Goal: Task Accomplishment & Management: Complete application form

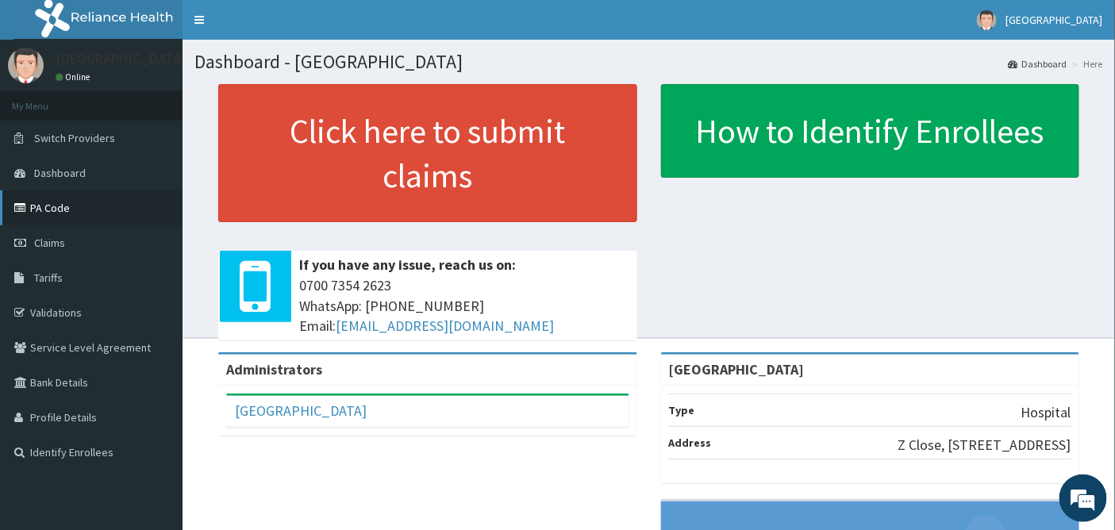
click at [52, 198] on link "PA Code" at bounding box center [91, 207] width 183 height 35
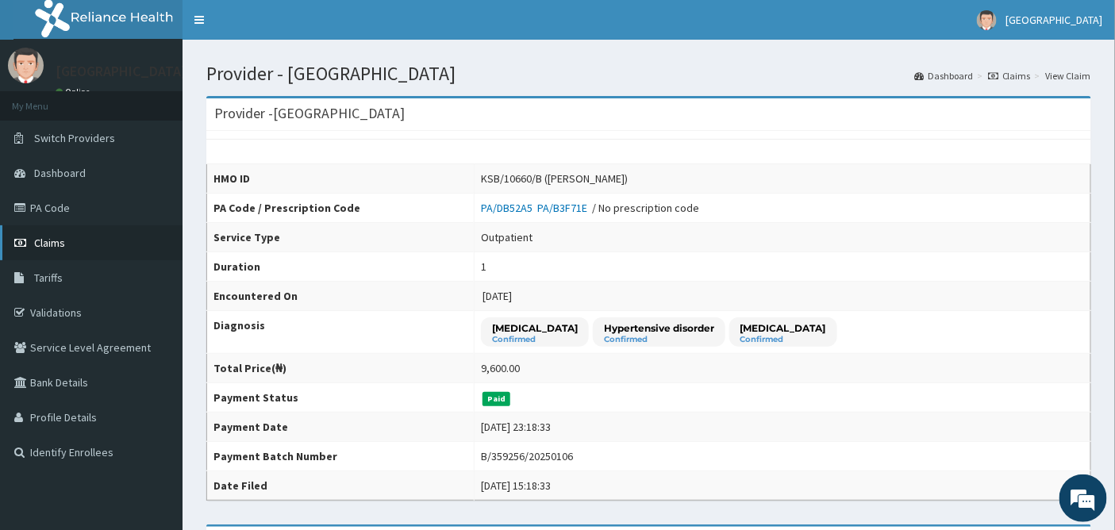
click at [51, 241] on span "Claims" at bounding box center [49, 243] width 31 height 14
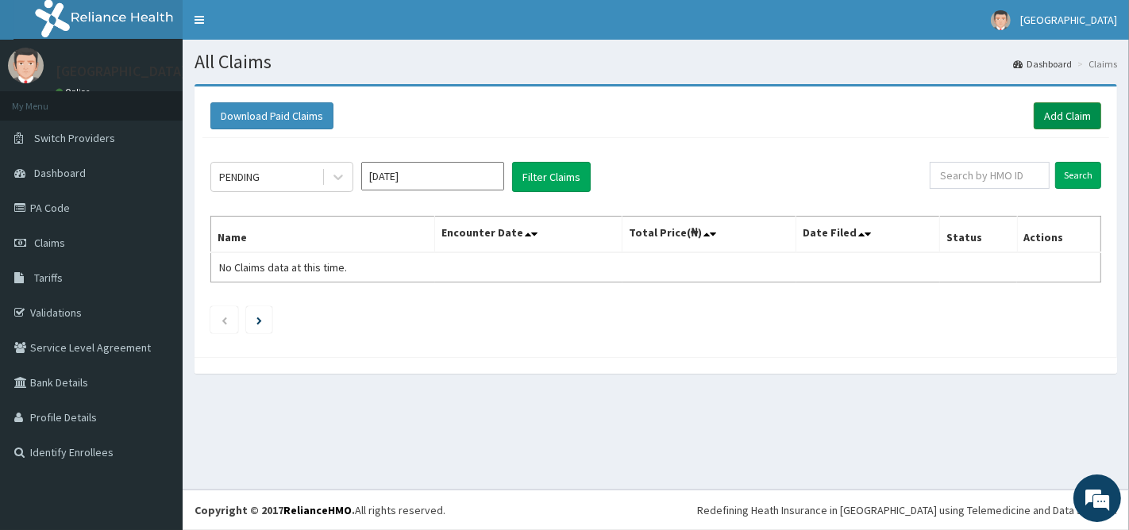
click at [1075, 115] on link "Add Claim" at bounding box center [1066, 115] width 67 height 27
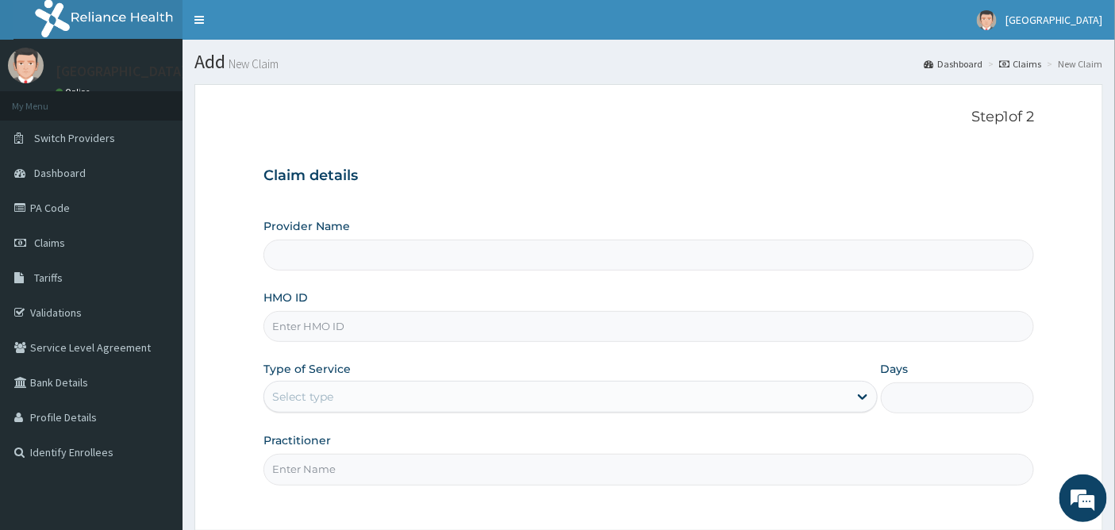
type input "[GEOGRAPHIC_DATA]"
click at [384, 324] on input "HMO ID" at bounding box center [648, 326] width 771 height 31
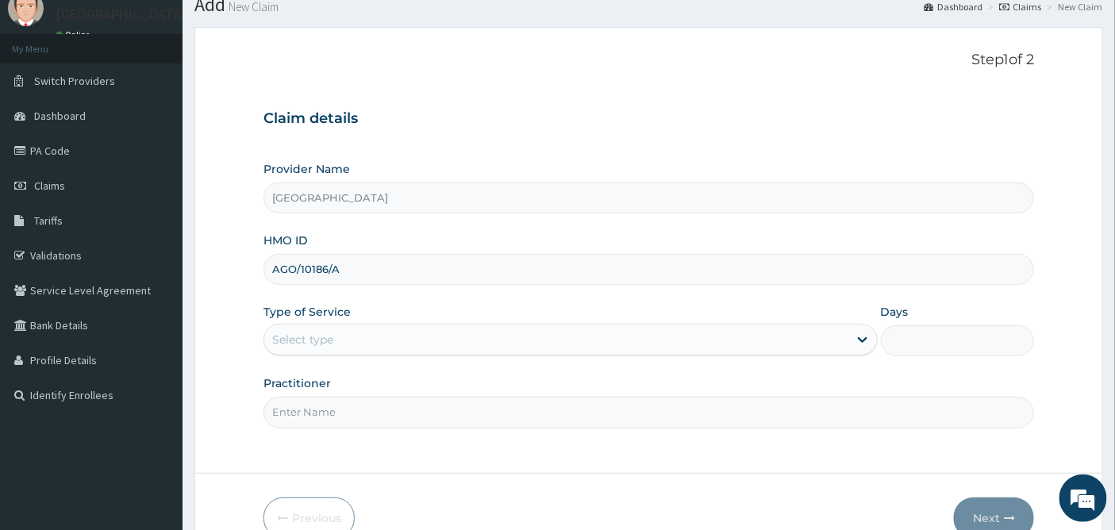
scroll to position [88, 0]
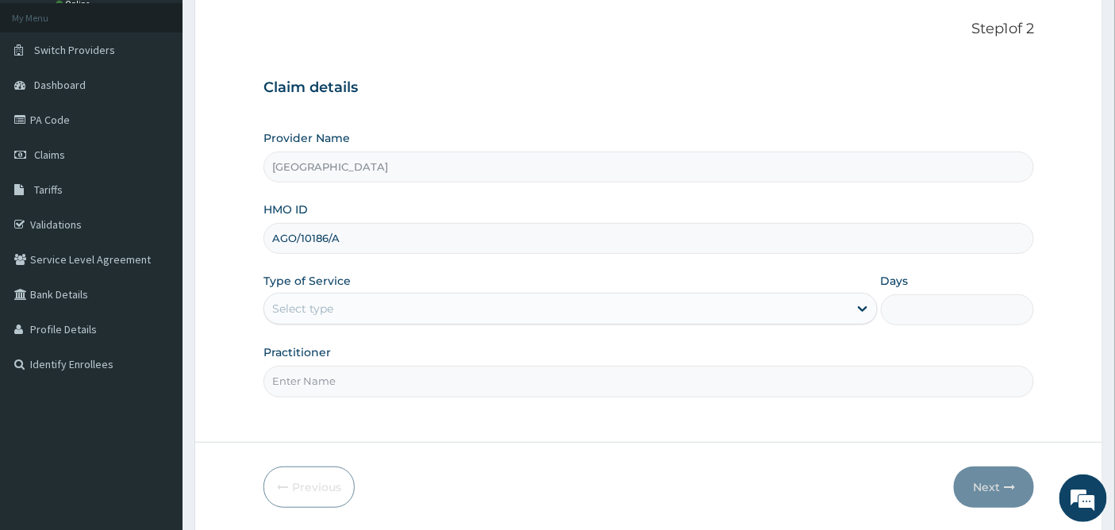
type input "AGO/10186/A"
click at [369, 304] on div "Select type" at bounding box center [556, 308] width 584 height 25
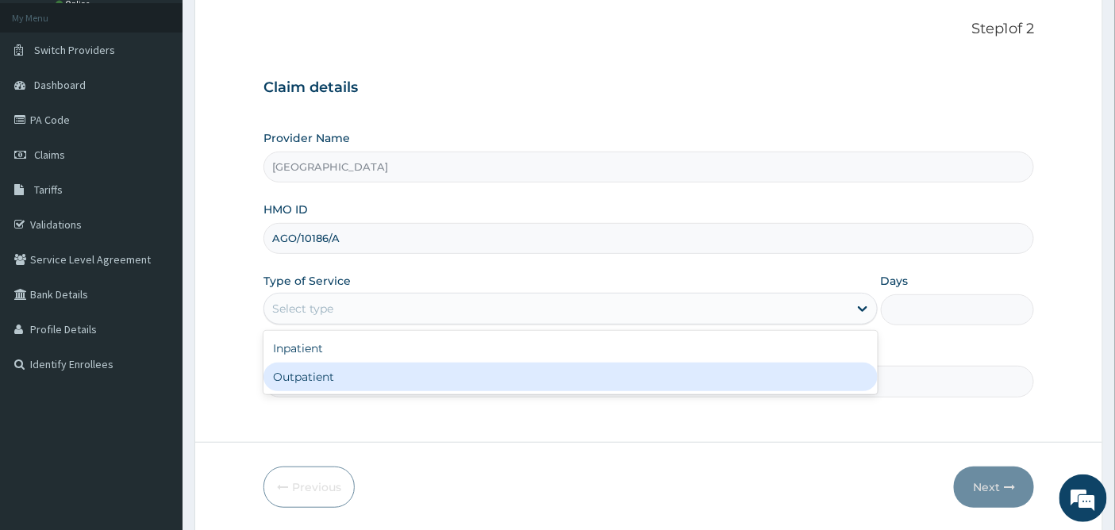
click at [346, 383] on div "Outpatient" at bounding box center [570, 377] width 614 height 29
type input "1"
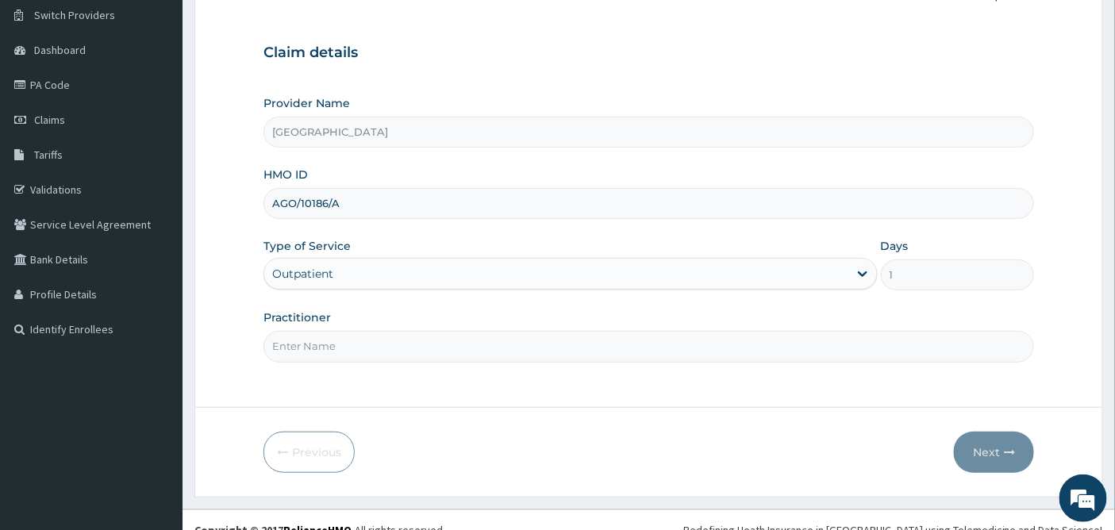
scroll to position [143, 0]
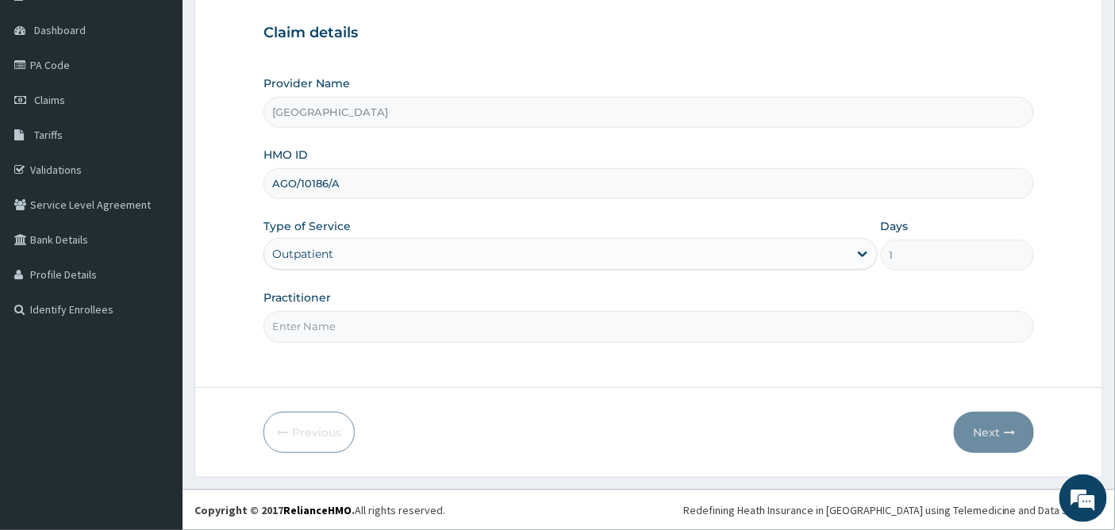
click at [371, 322] on input "Practitioner" at bounding box center [648, 326] width 771 height 31
type input "DR UDOH"
click at [998, 446] on button "Next" at bounding box center [994, 432] width 80 height 41
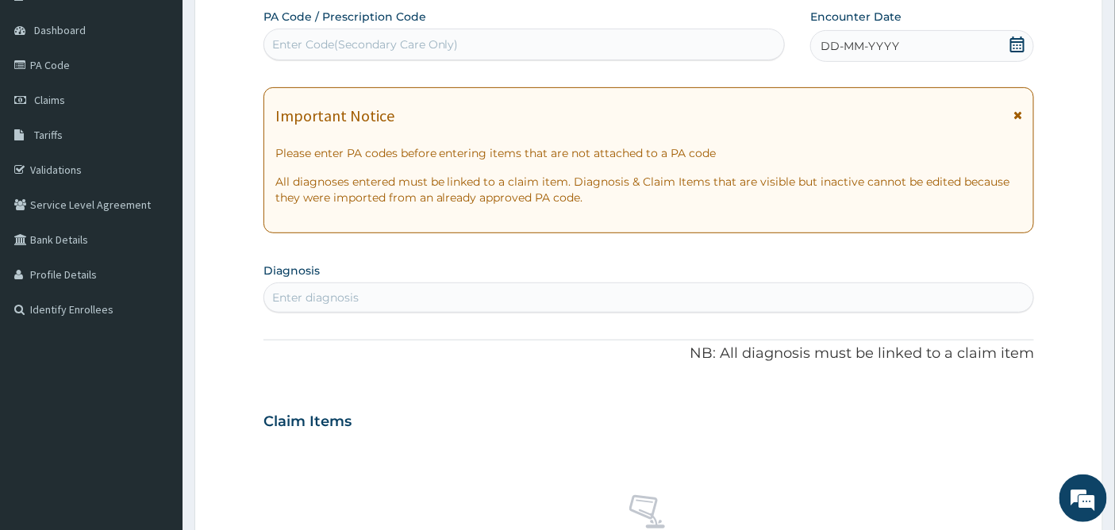
click at [306, 37] on div "Enter Code(Secondary Care Only)" at bounding box center [365, 45] width 187 height 16
paste input "PA/E605C6"
type input "PA/E605C6"
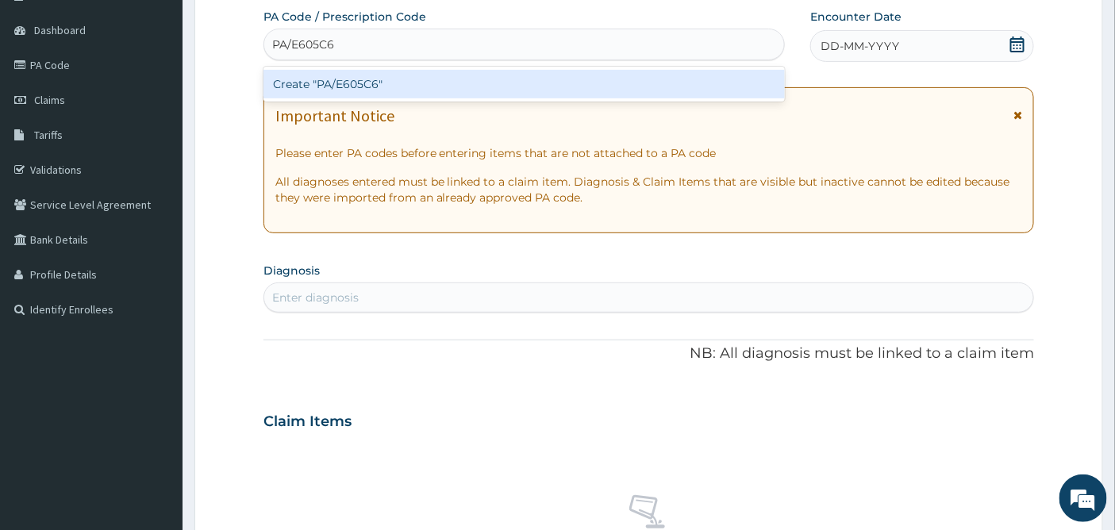
click at [348, 81] on div "Create "PA/E605C6"" at bounding box center [524, 84] width 522 height 29
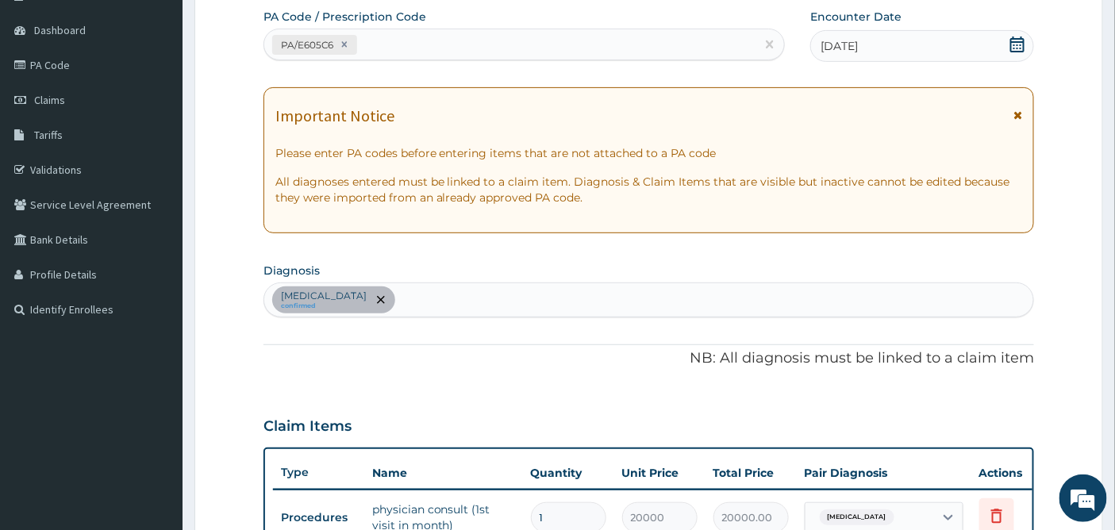
scroll to position [144, 0]
click at [389, 34] on div "PA/E605C6" at bounding box center [510, 43] width 492 height 26
paste input "PA/C821E8"
type input "PA/C821E8"
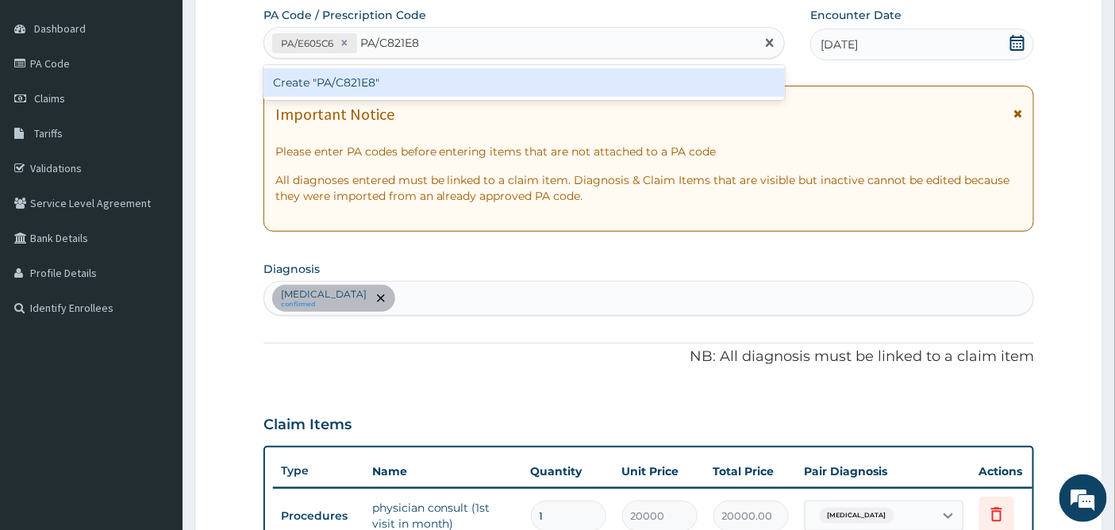
click at [379, 78] on div "Create "PA/C821E8"" at bounding box center [524, 82] width 522 height 29
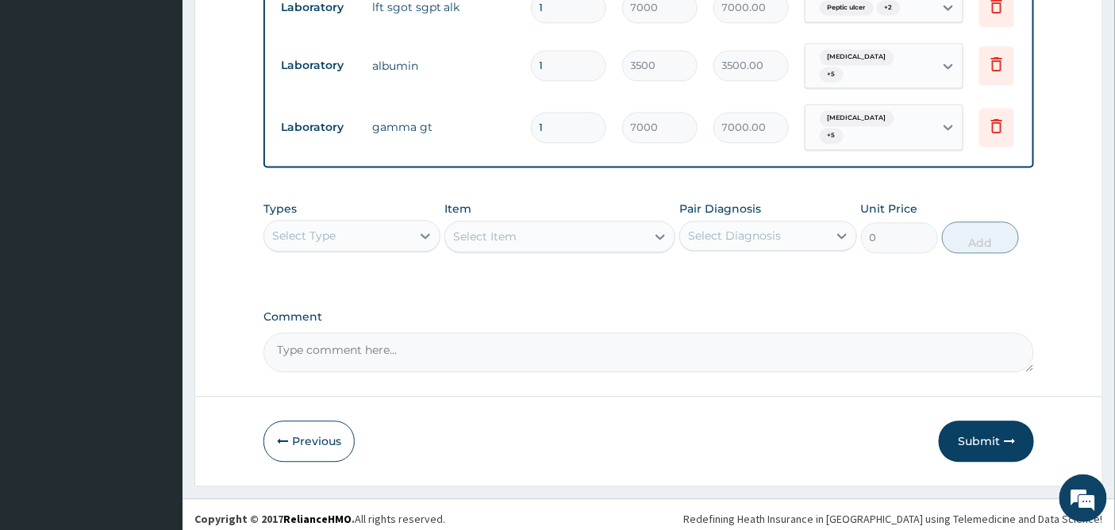
scroll to position [1048, 0]
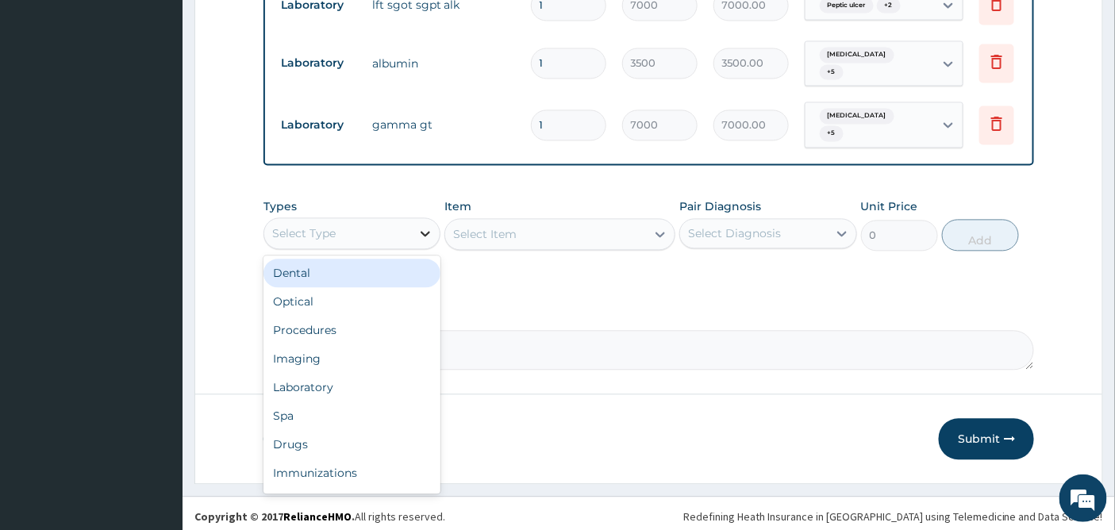
click at [421, 225] on icon at bounding box center [425, 233] width 16 height 16
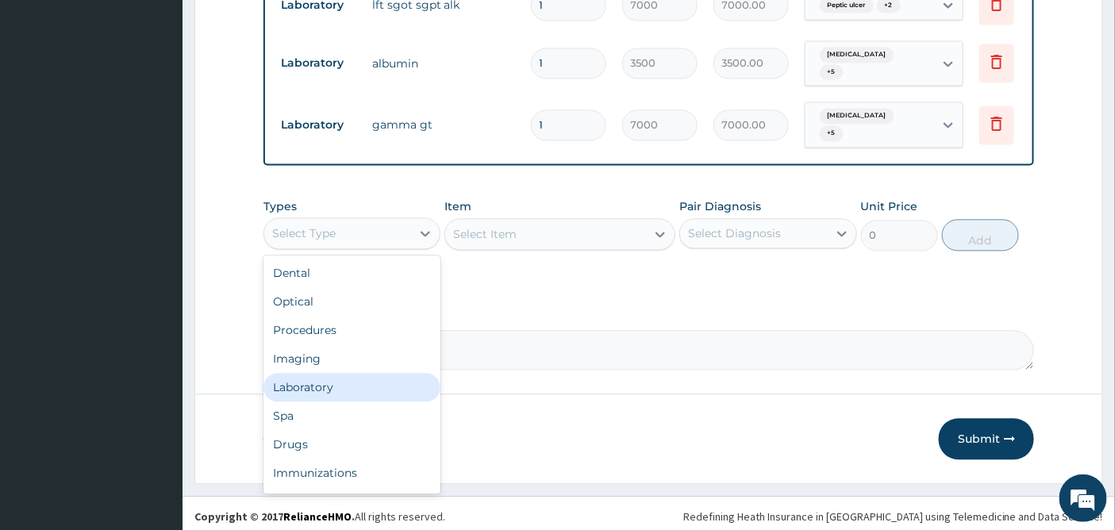
click at [306, 379] on div "Laboratory" at bounding box center [351, 387] width 177 height 29
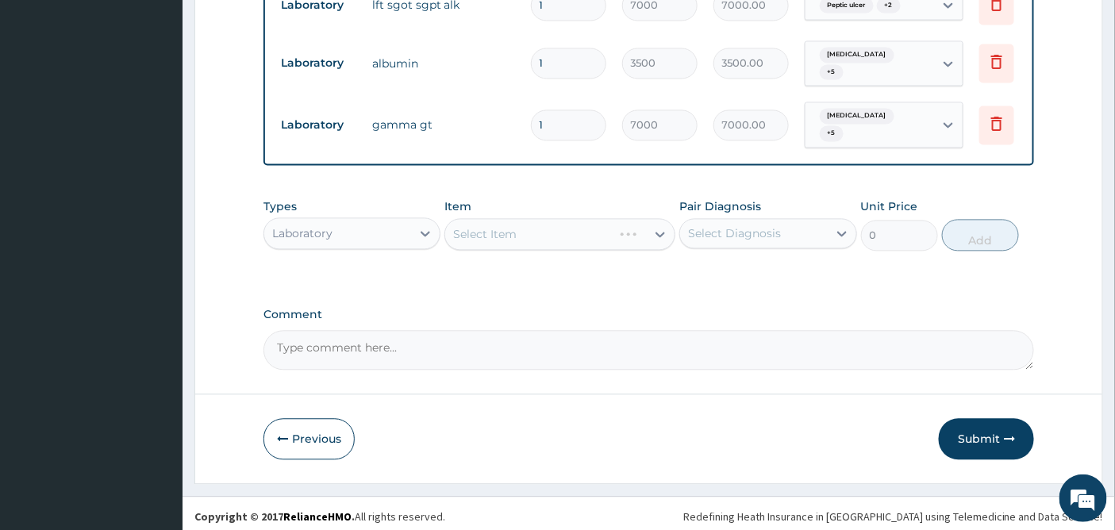
click at [616, 218] on div "Select Item" at bounding box center [559, 234] width 231 height 32
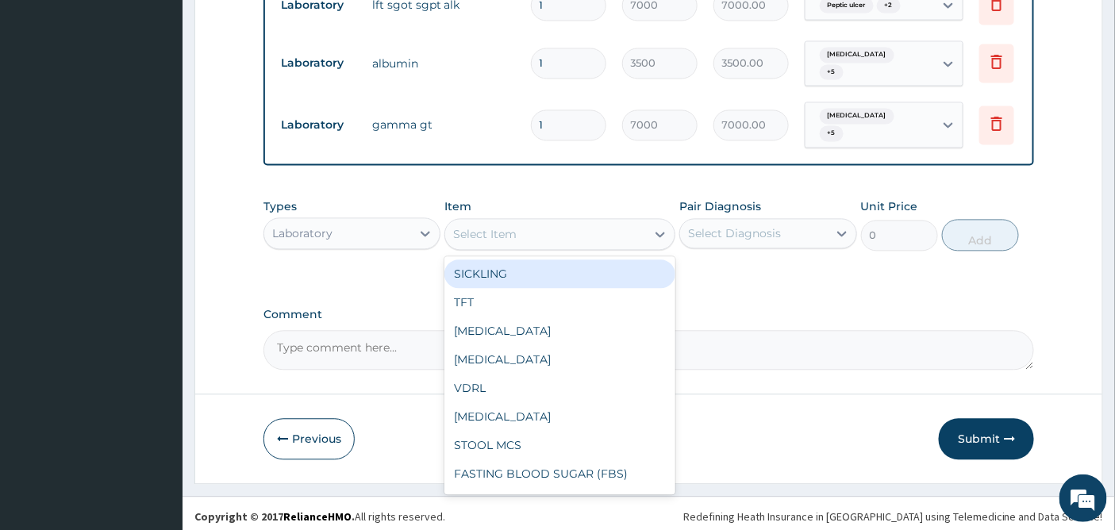
click at [616, 225] on div "Select Item" at bounding box center [545, 233] width 201 height 25
type input "FBC"
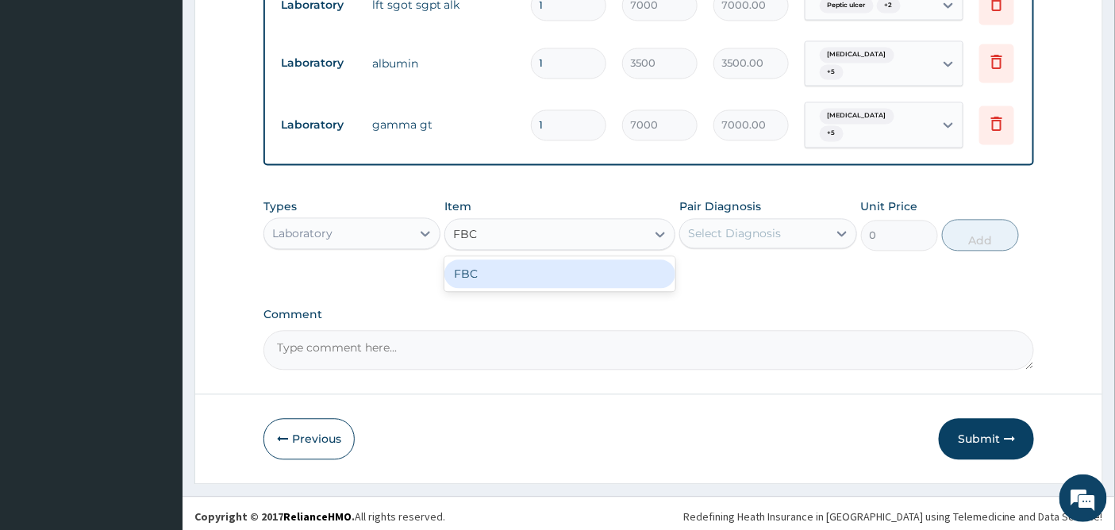
click at [564, 260] on div "FBC" at bounding box center [559, 274] width 231 height 29
type input "4500"
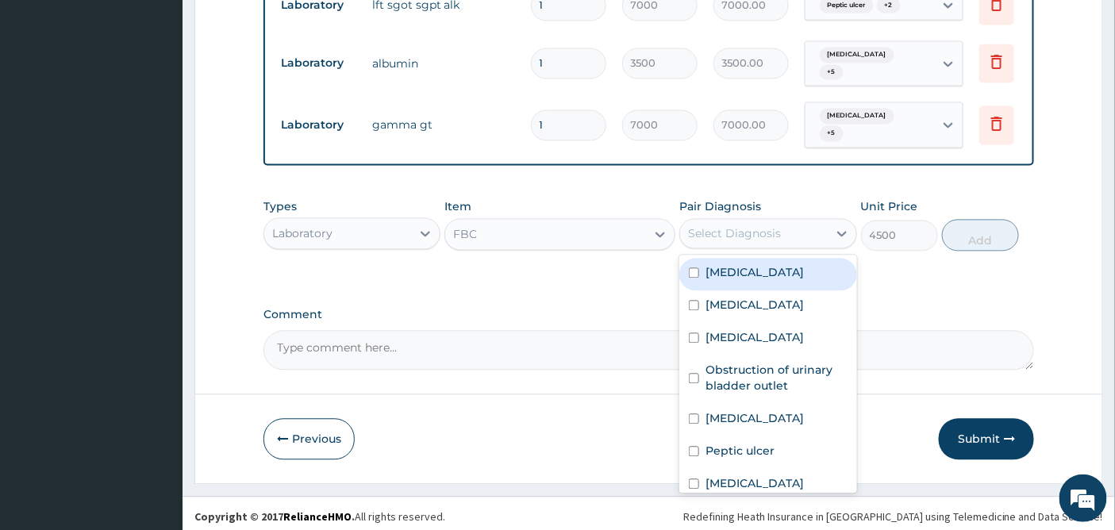
click at [762, 225] on div "Select Diagnosis" at bounding box center [734, 233] width 93 height 16
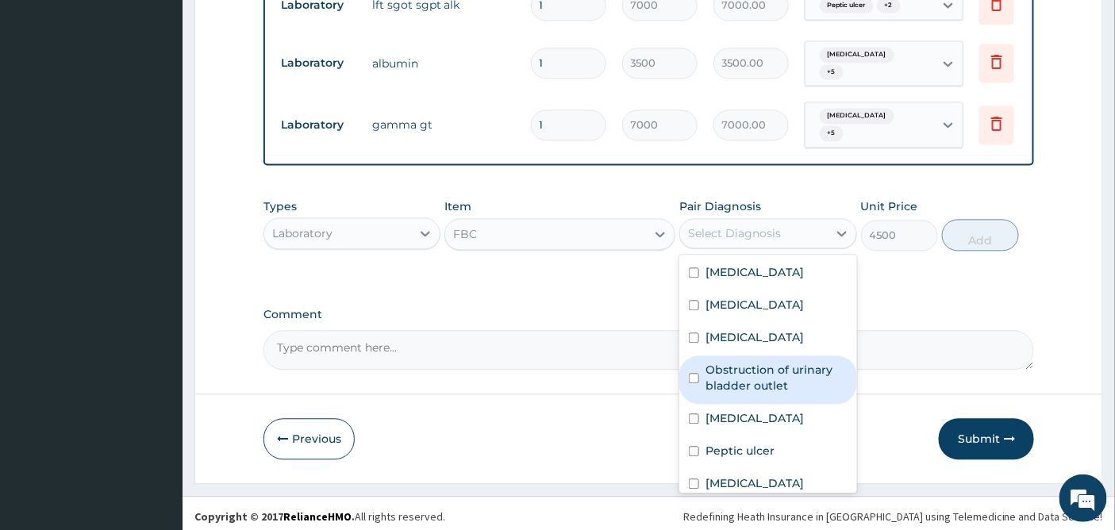
scroll to position [27, 0]
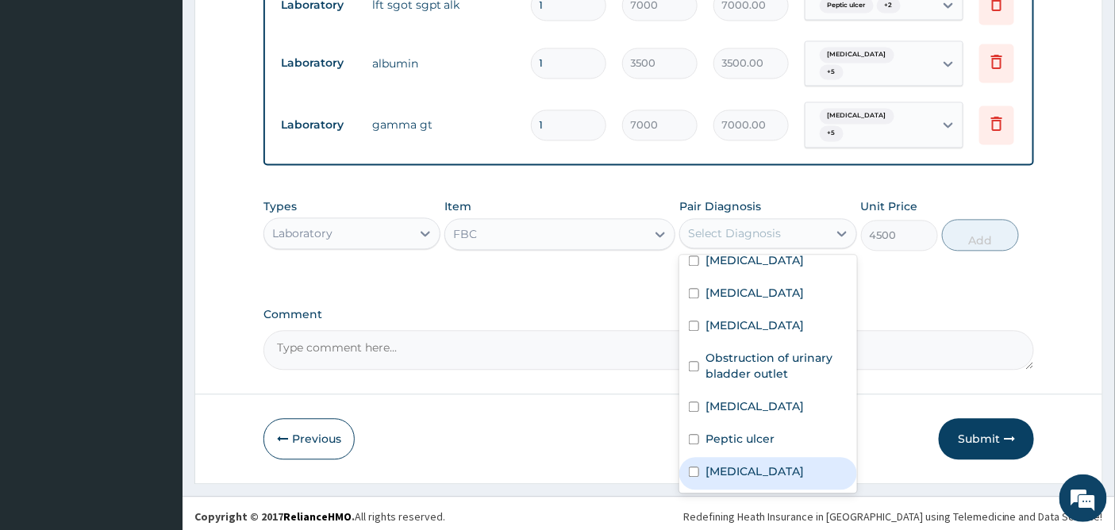
click at [710, 463] on label "Pyelonephritis" at bounding box center [755, 471] width 98 height 16
checkbox input "true"
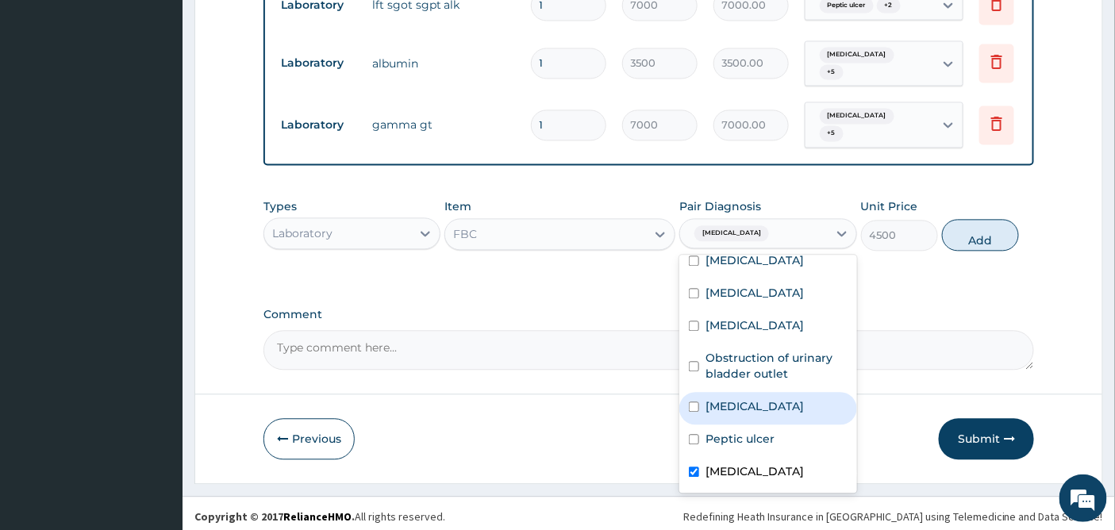
click at [692, 392] on div "Upper gastrointestinal bleeding" at bounding box center [767, 408] width 177 height 33
checkbox input "true"
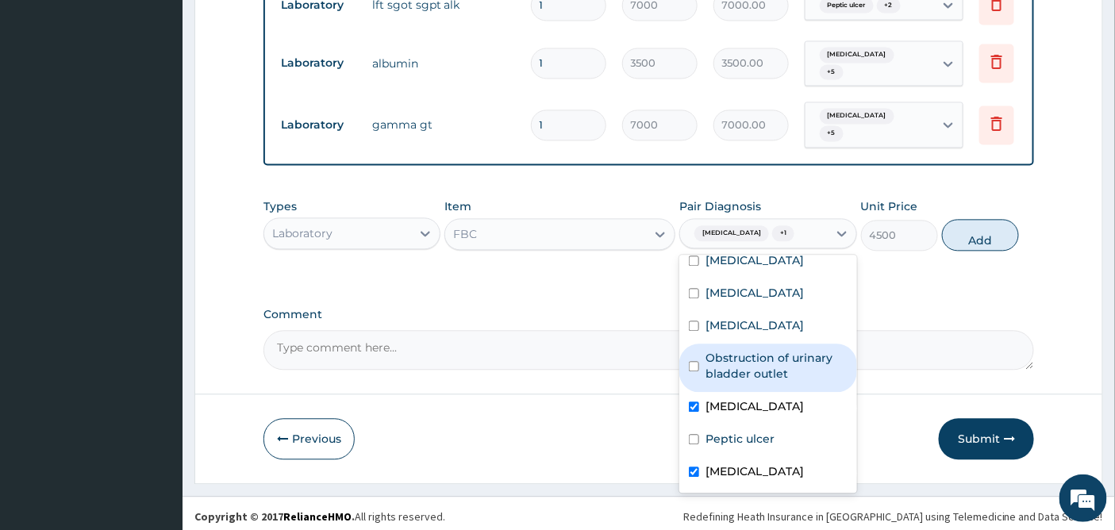
click at [714, 350] on label "Obstruction of urinary bladder outlet" at bounding box center [776, 366] width 141 height 32
checkbox input "true"
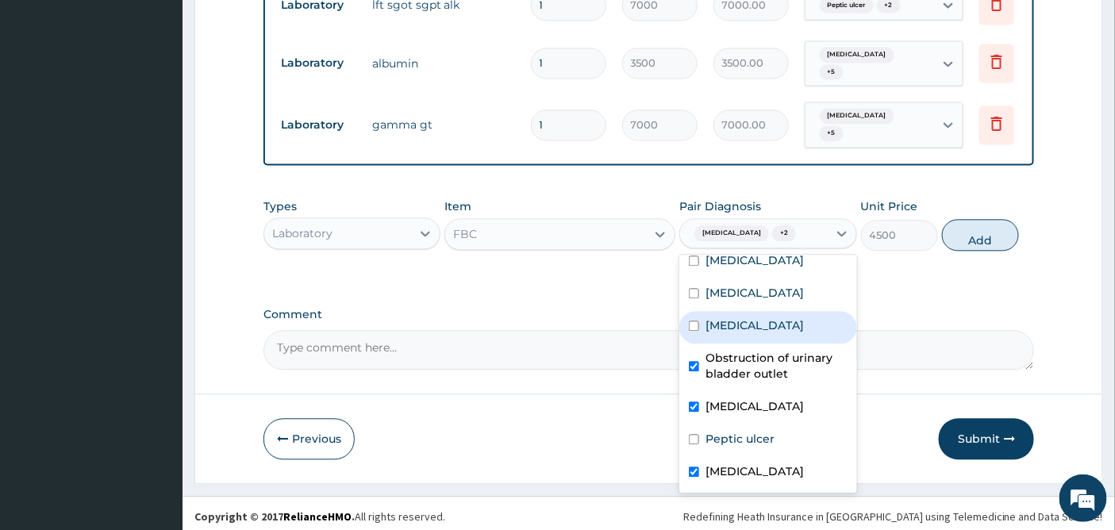
click at [710, 317] on label "Gastritis" at bounding box center [755, 325] width 98 height 16
checkbox input "true"
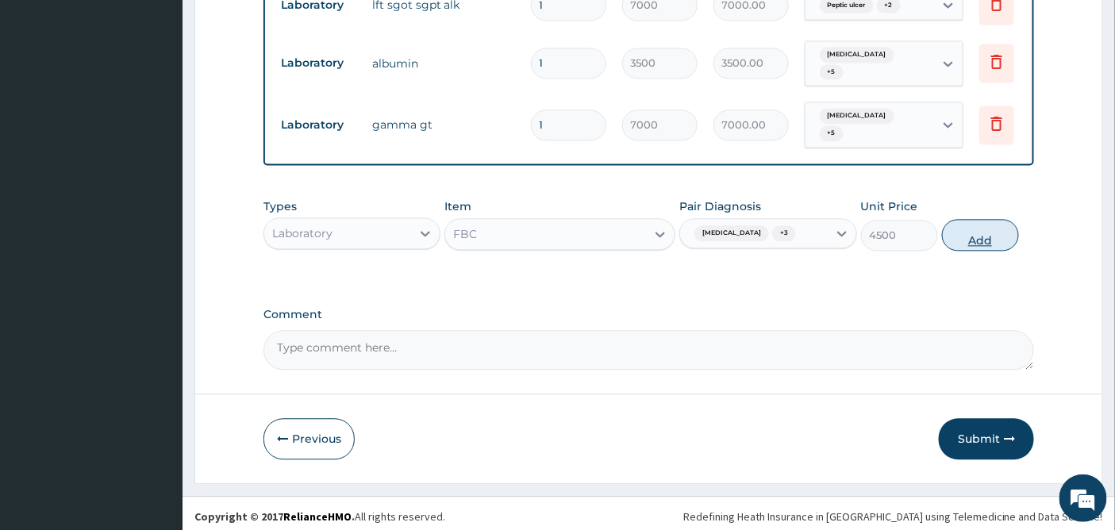
click at [978, 234] on button "Add" at bounding box center [980, 235] width 77 height 32
type input "0"
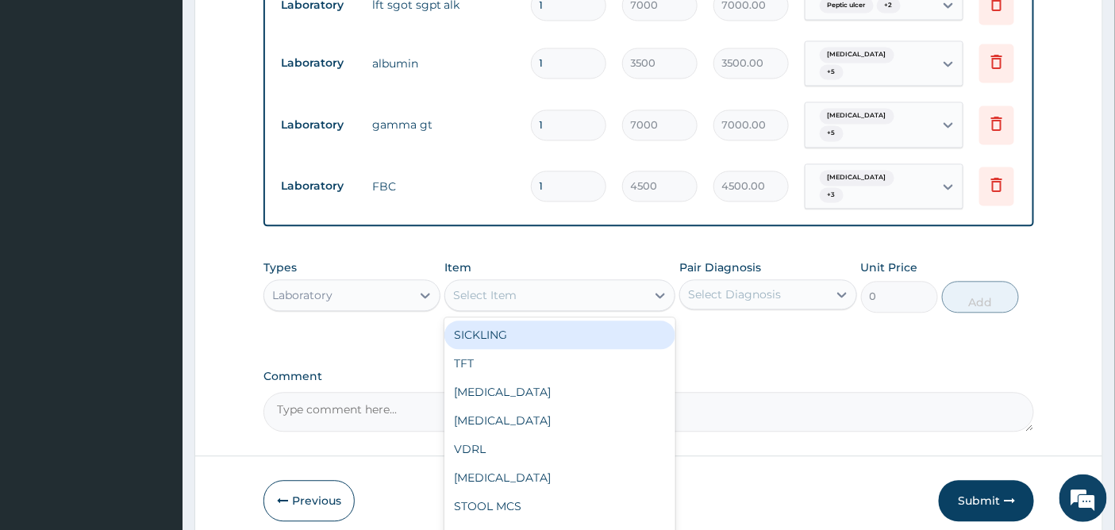
click at [493, 287] on div "Select Item" at bounding box center [484, 295] width 63 height 16
type input "ESR"
click at [543, 336] on div "ESR" at bounding box center [559, 335] width 231 height 29
type input "2000"
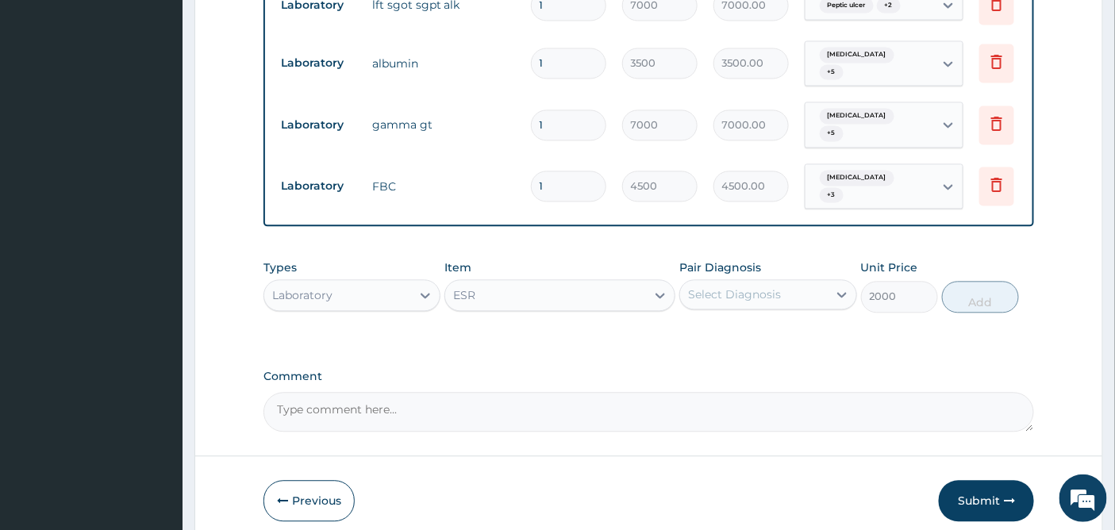
click at [800, 283] on div "Select Diagnosis" at bounding box center [753, 294] width 147 height 25
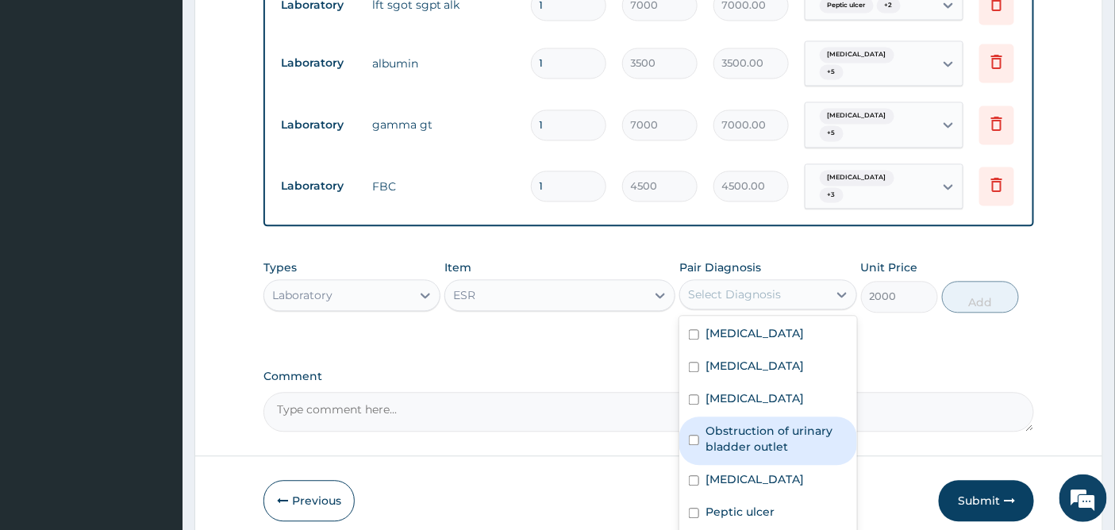
click at [740, 425] on label "Obstruction of urinary bladder outlet" at bounding box center [776, 439] width 141 height 32
checkbox input "true"
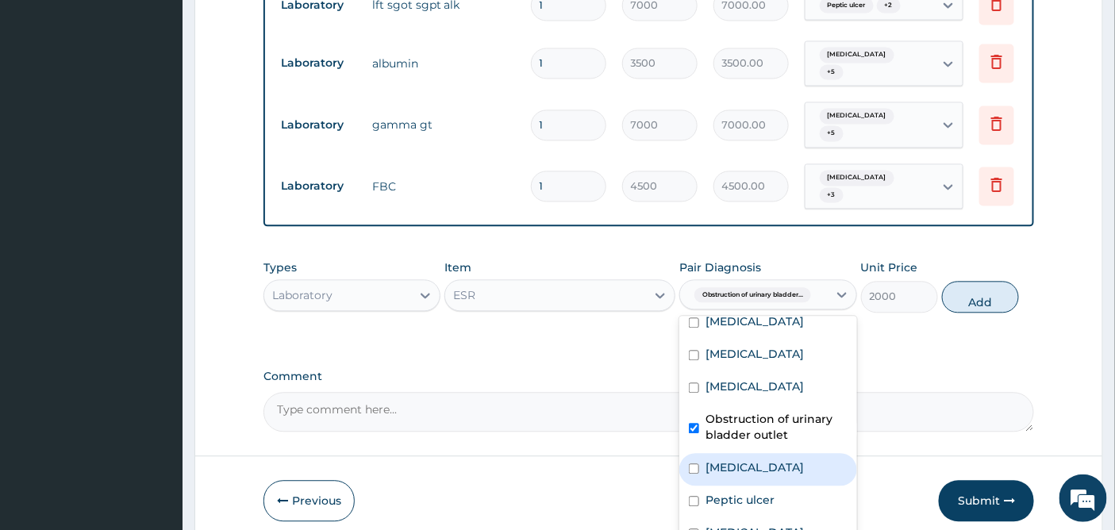
click at [712, 460] on label "Upper gastrointestinal bleeding" at bounding box center [755, 468] width 98 height 16
checkbox input "true"
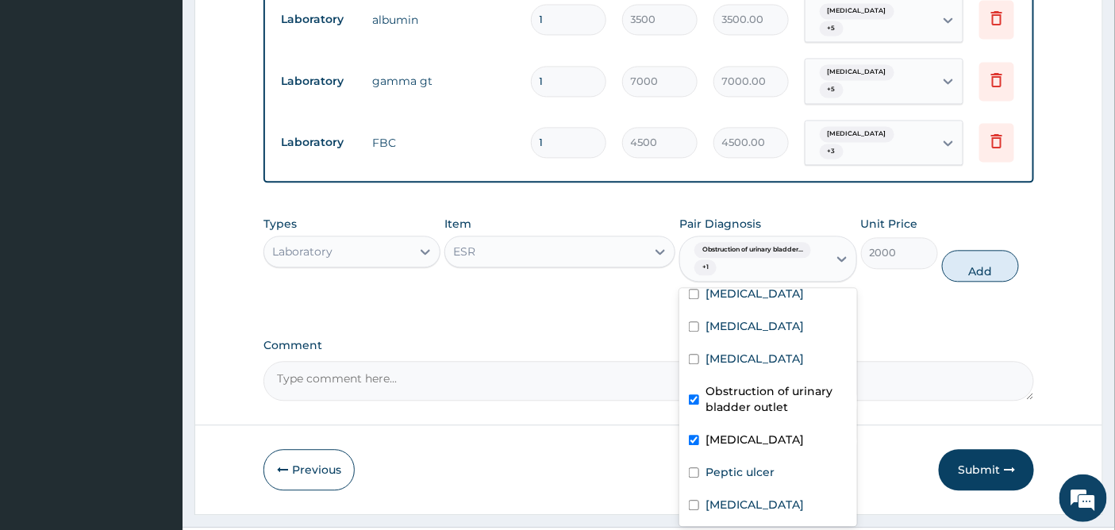
scroll to position [1115, 0]
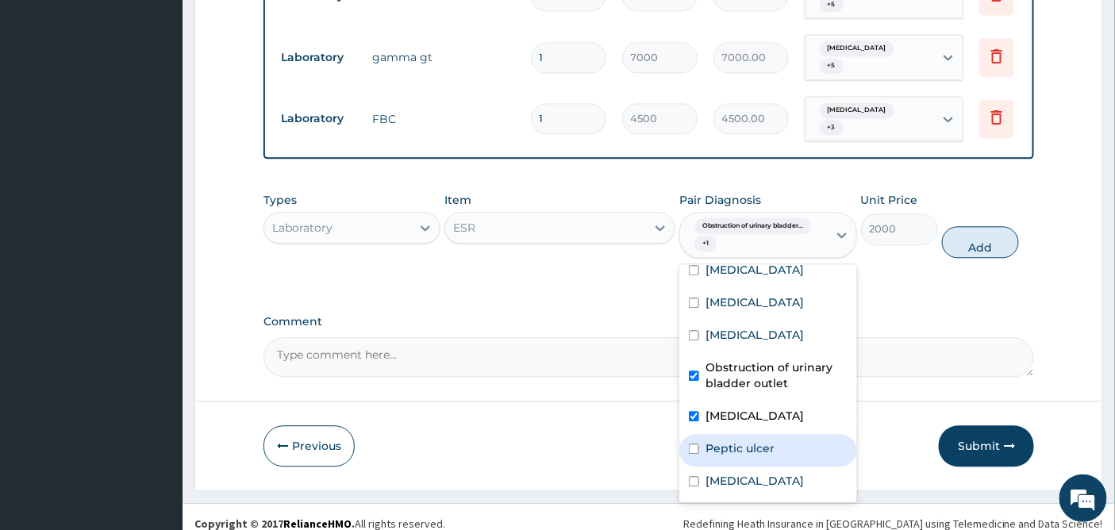
click at [702, 434] on div "Peptic ulcer" at bounding box center [767, 450] width 177 height 33
checkbox input "true"
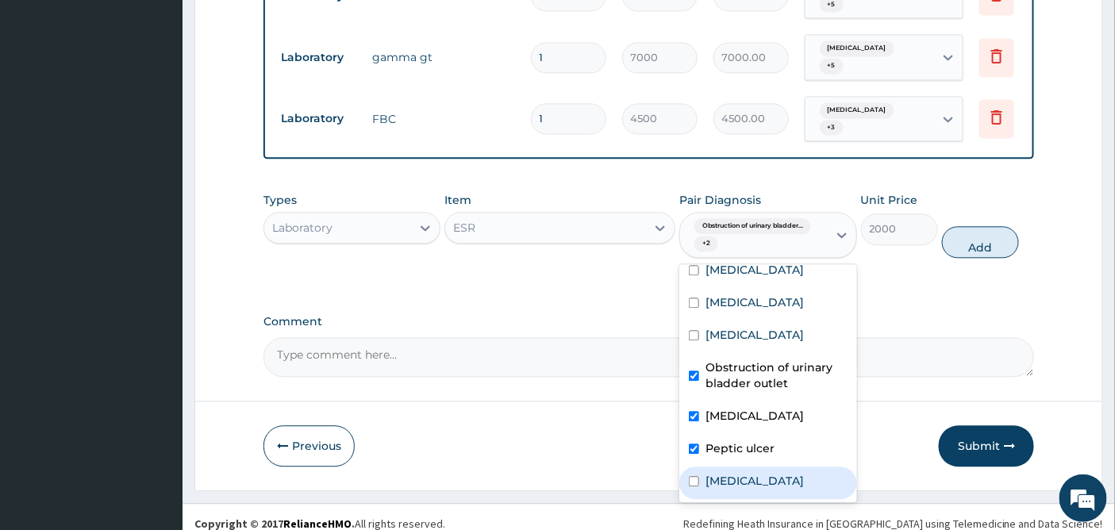
click at [689, 476] on input "checkbox" at bounding box center [694, 481] width 10 height 10
checkbox input "true"
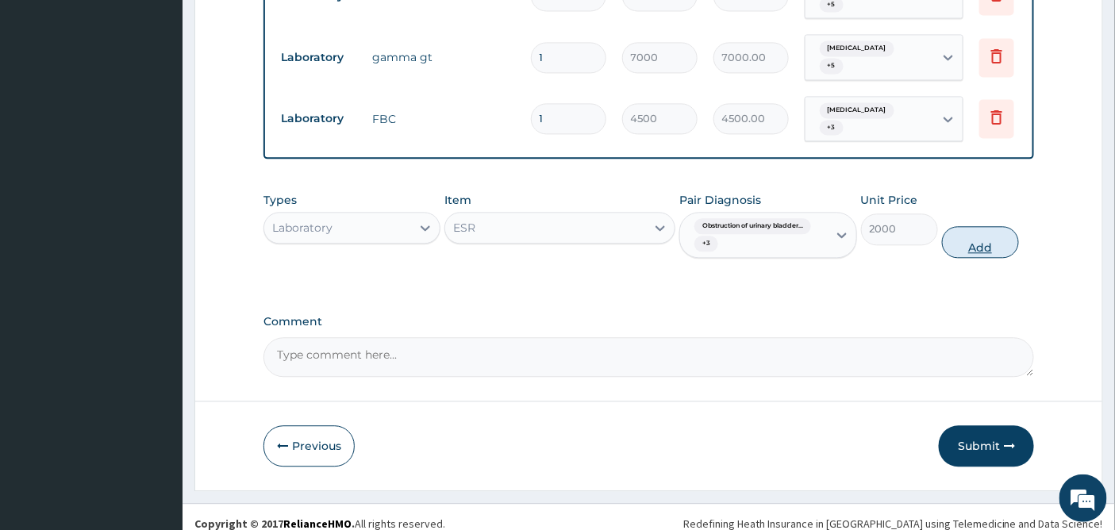
click at [986, 229] on button "Add" at bounding box center [980, 242] width 77 height 32
type input "0"
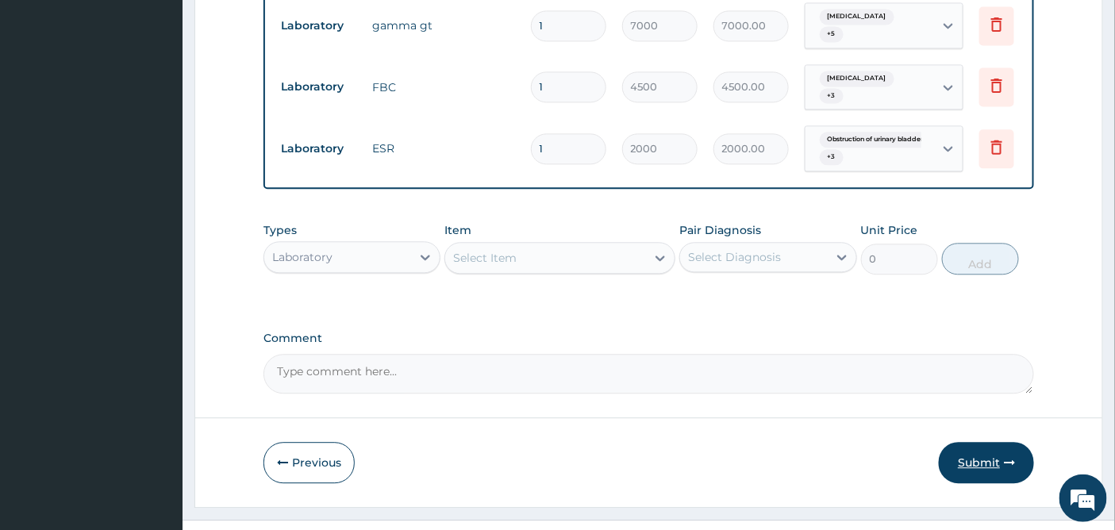
scroll to position [1163, 0]
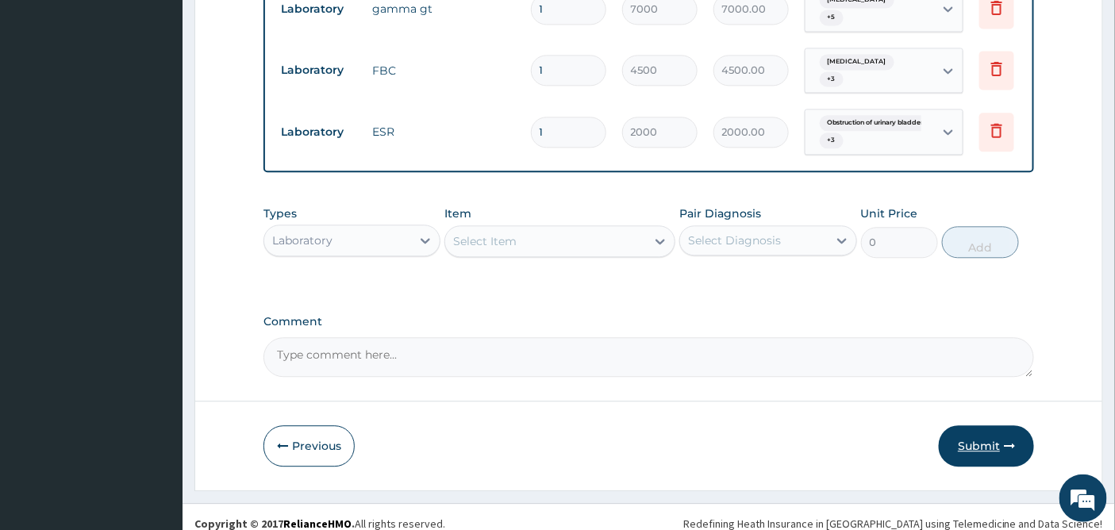
click at [977, 429] on button "Submit" at bounding box center [986, 445] width 95 height 41
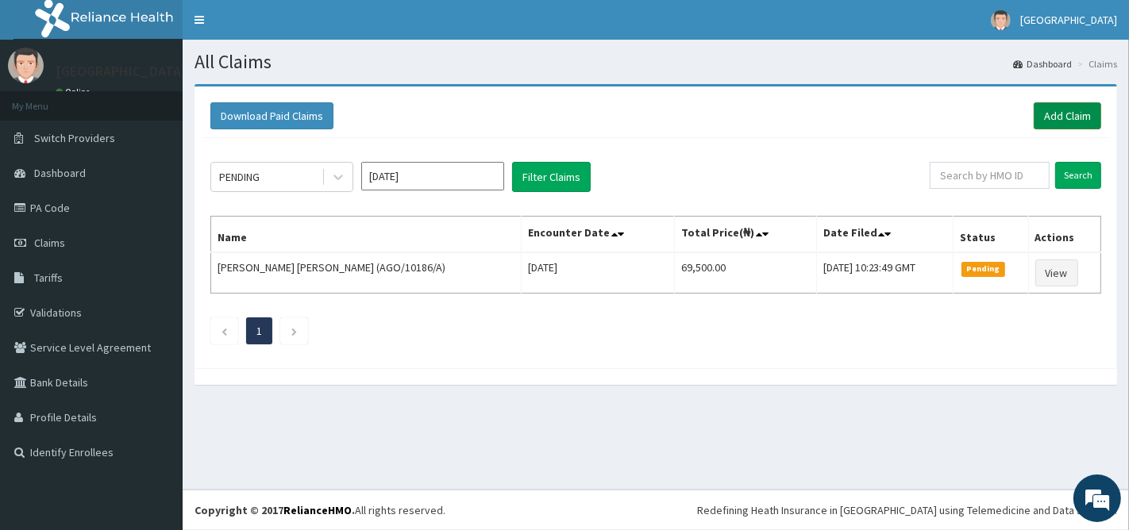
click at [1069, 119] on link "Add Claim" at bounding box center [1066, 115] width 67 height 27
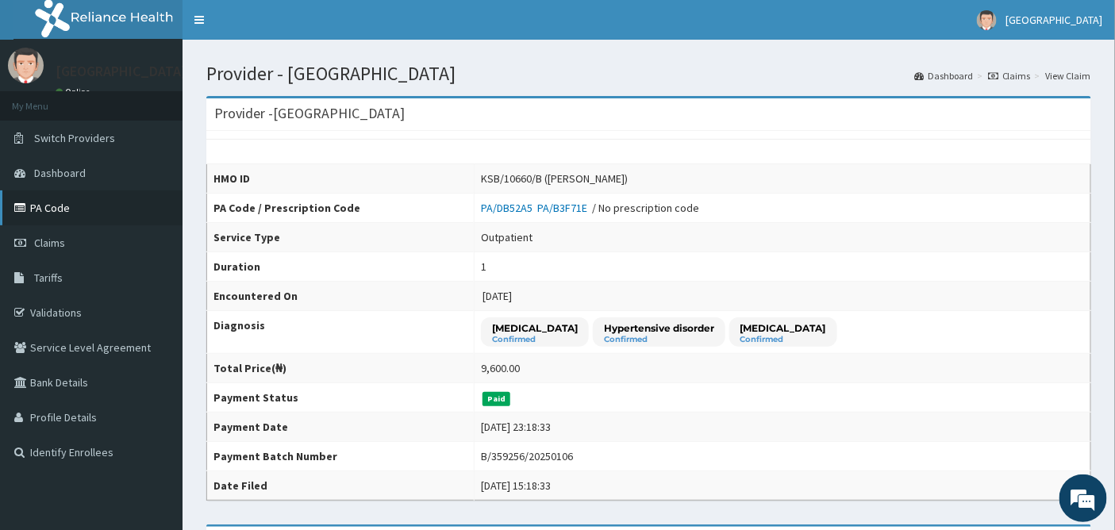
click at [41, 209] on link "PA Code" at bounding box center [91, 207] width 183 height 35
click at [60, 238] on span "Claims" at bounding box center [49, 243] width 31 height 14
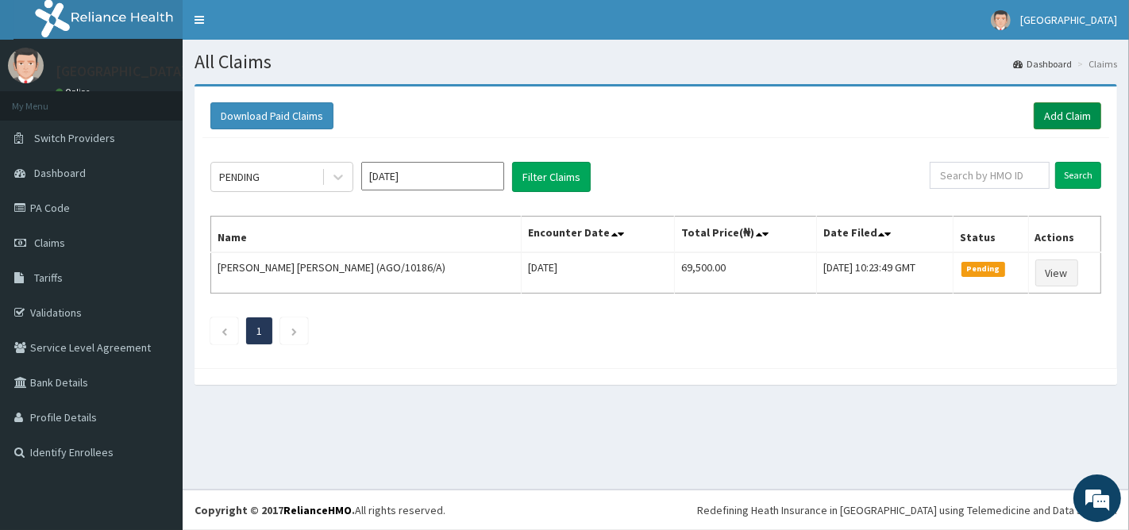
click at [1056, 114] on link "Add Claim" at bounding box center [1066, 115] width 67 height 27
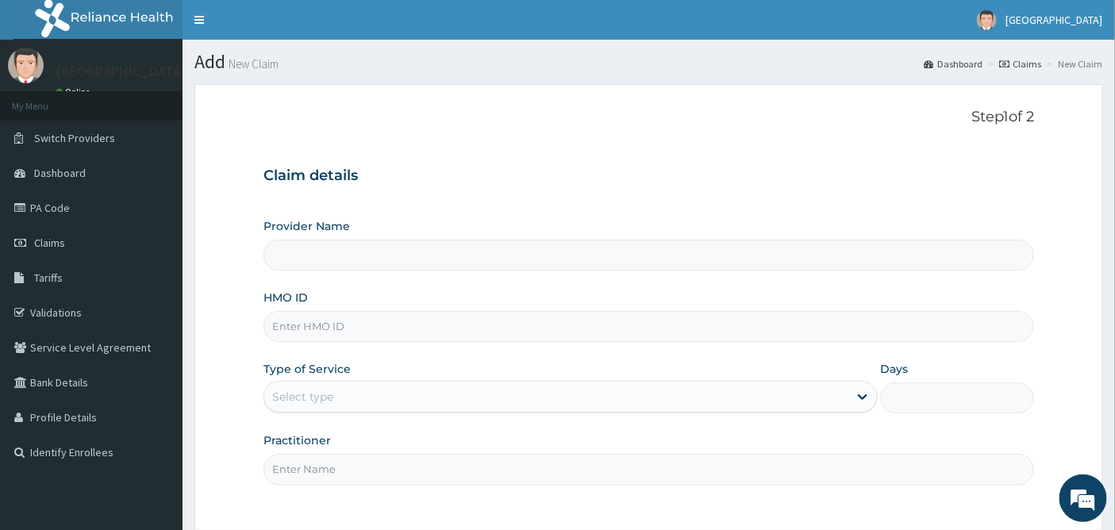
type input "[GEOGRAPHIC_DATA]"
click at [324, 323] on input "HMO ID" at bounding box center [648, 326] width 771 height 31
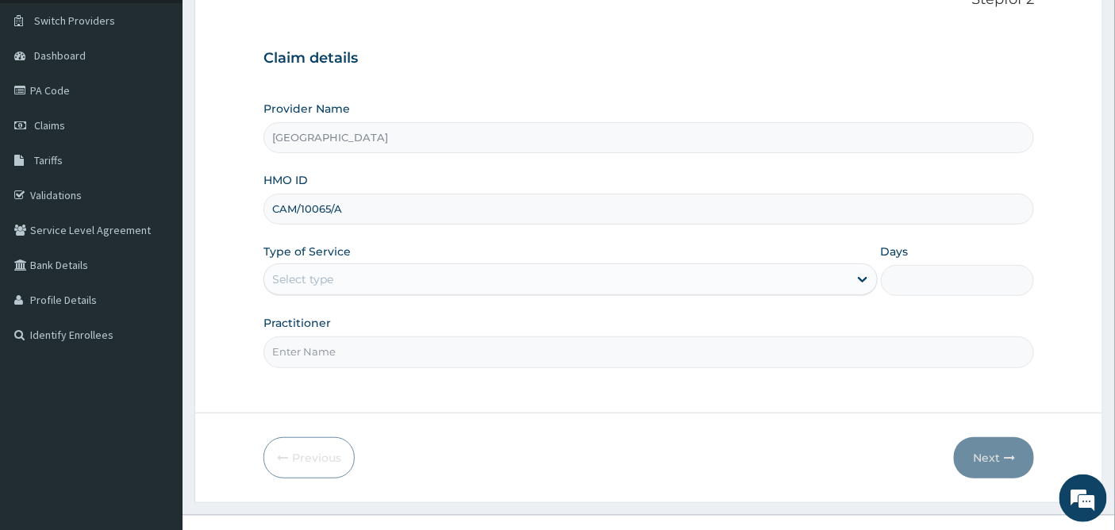
scroll to position [143, 0]
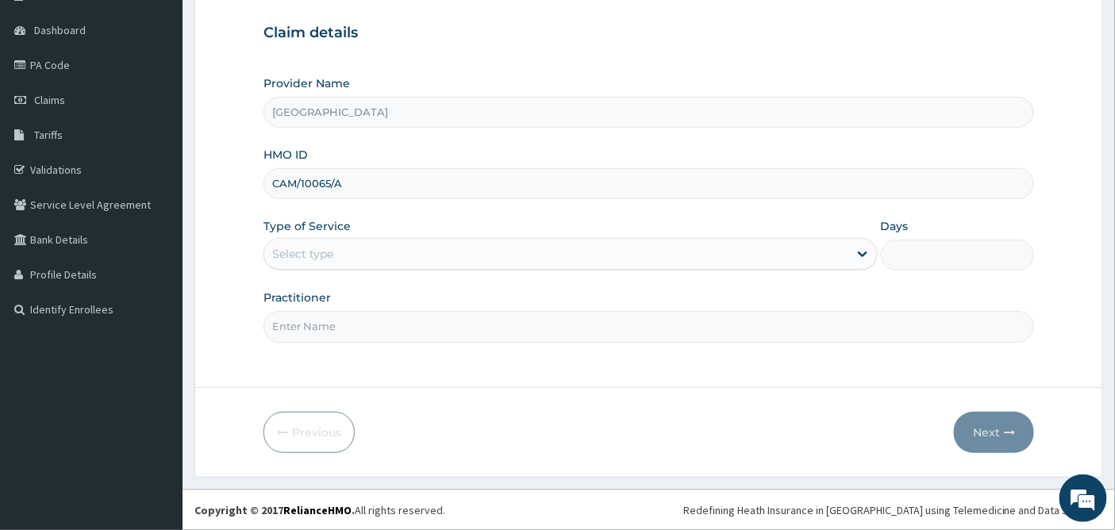
type input "CAM/10065/A"
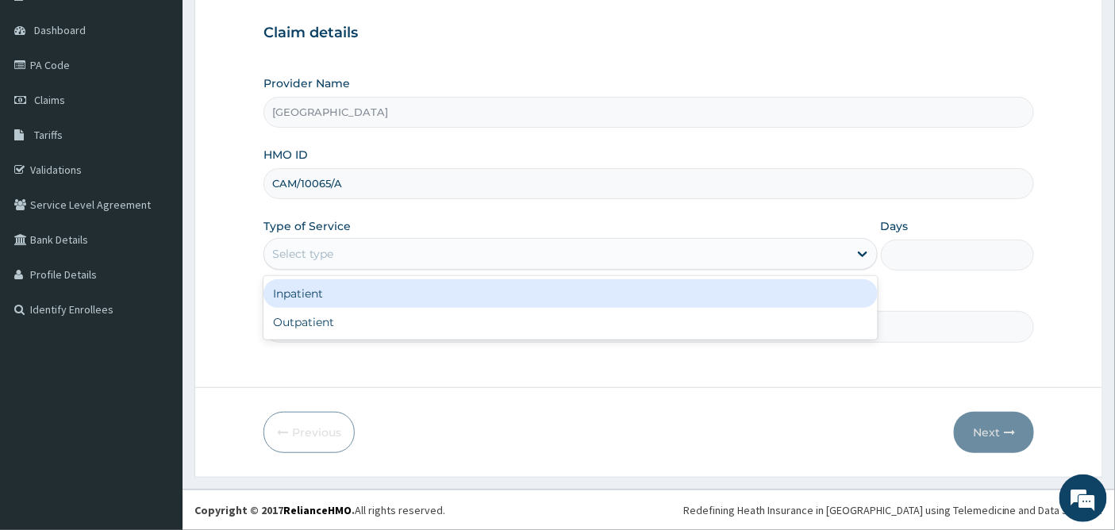
click at [329, 246] on div "Select type" at bounding box center [302, 254] width 61 height 16
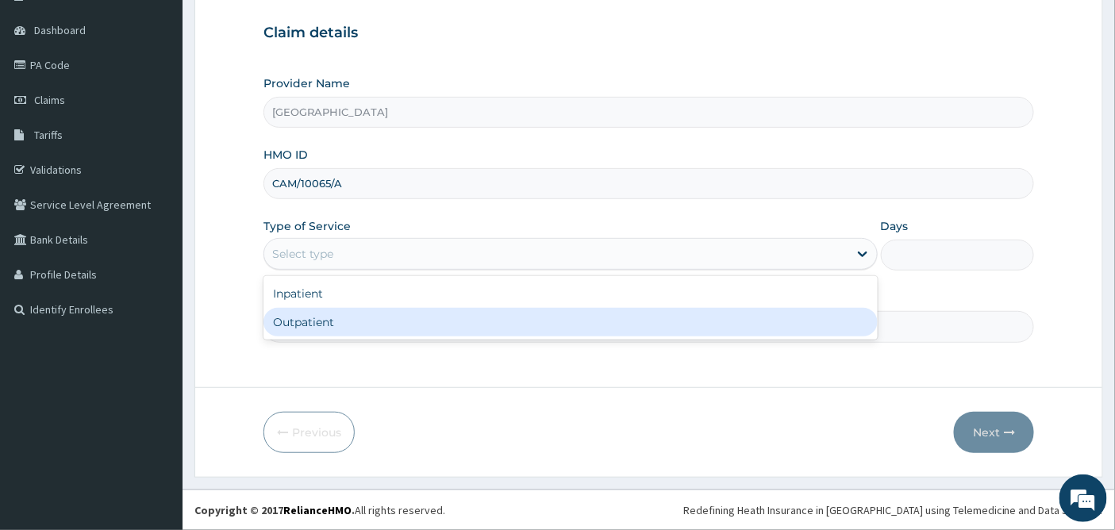
click at [294, 315] on div "Outpatient" at bounding box center [570, 322] width 614 height 29
type input "1"
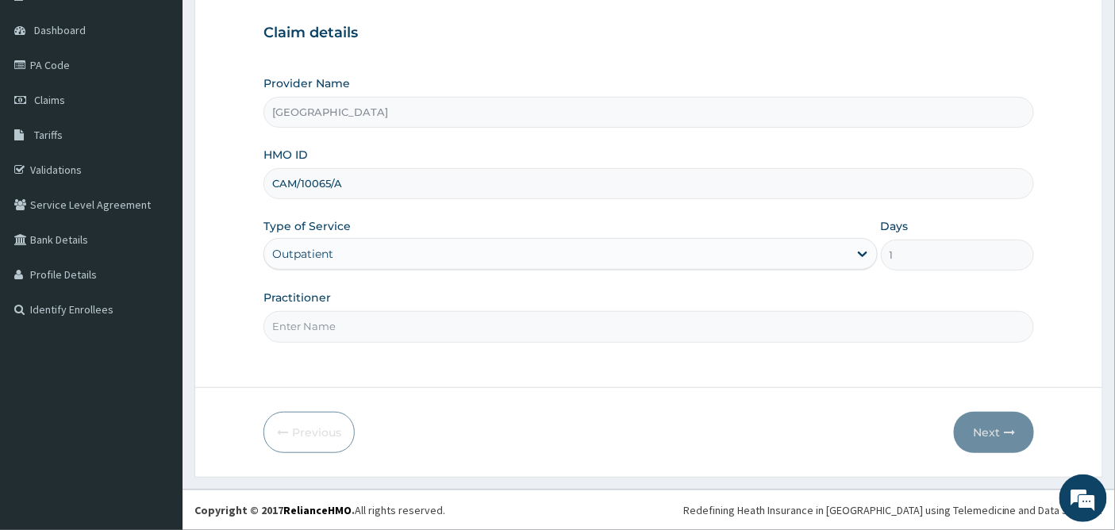
click at [302, 329] on input "Practitioner" at bounding box center [648, 326] width 771 height 31
type input "DR OKOH"
click at [984, 442] on button "Next" at bounding box center [994, 432] width 80 height 41
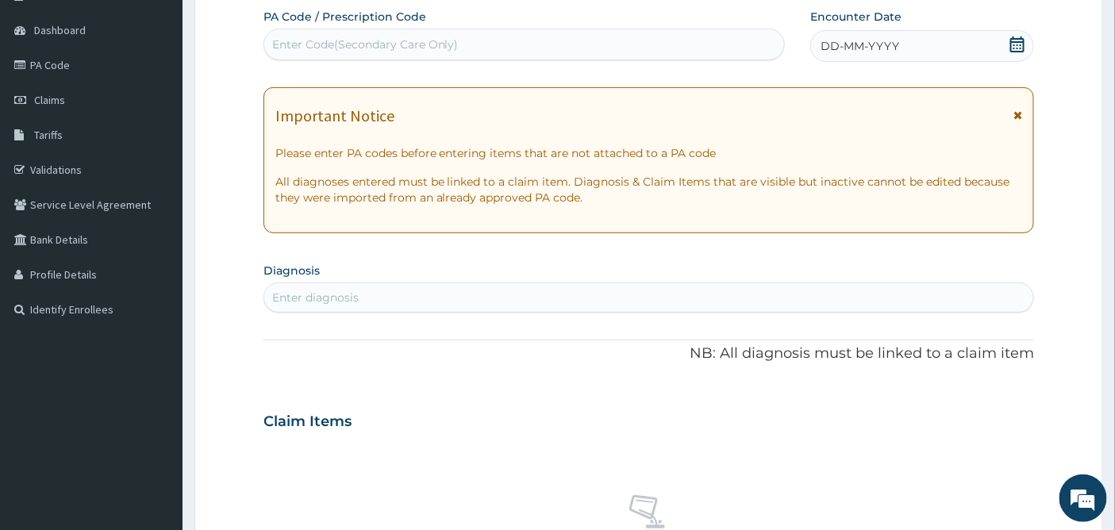
click at [333, 45] on div "Enter Code(Secondary Care Only)" at bounding box center [365, 45] width 187 height 16
paste input "PA/414660"
type input "PA/414660"
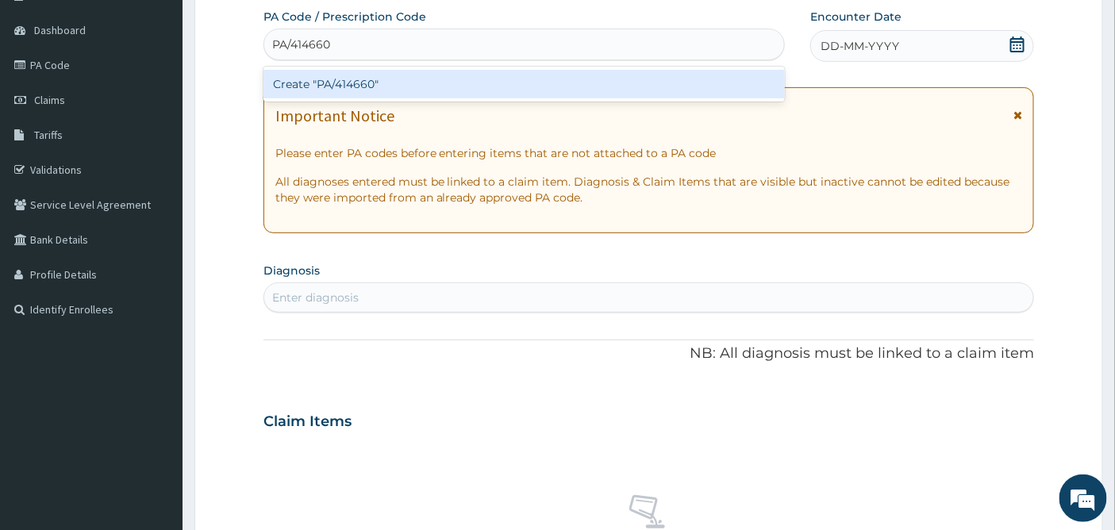
click at [387, 90] on div "Create "PA/414660"" at bounding box center [524, 84] width 522 height 29
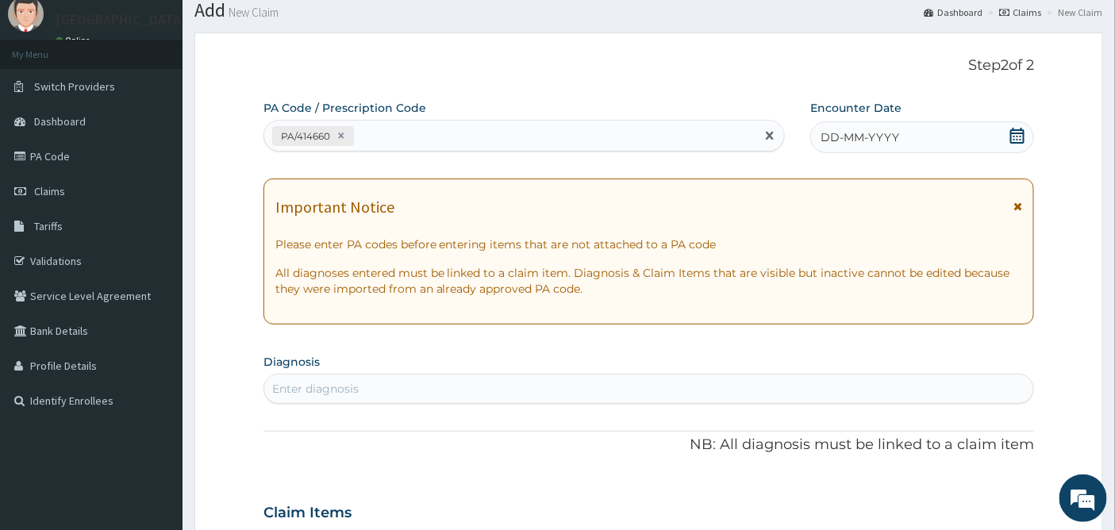
scroll to position [0, 0]
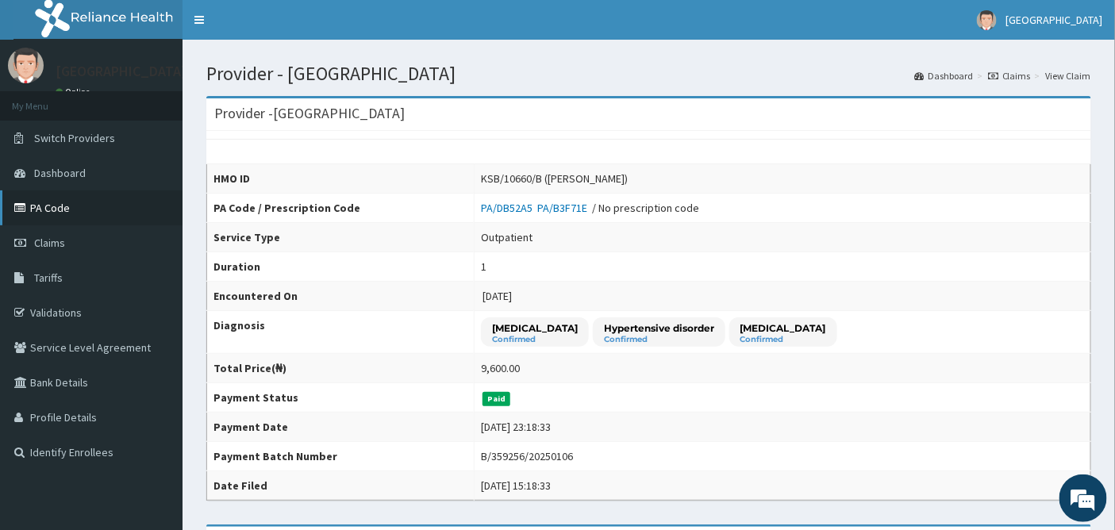
click at [37, 214] on link "PA Code" at bounding box center [91, 207] width 183 height 35
click at [40, 244] on span "Claims" at bounding box center [49, 243] width 31 height 14
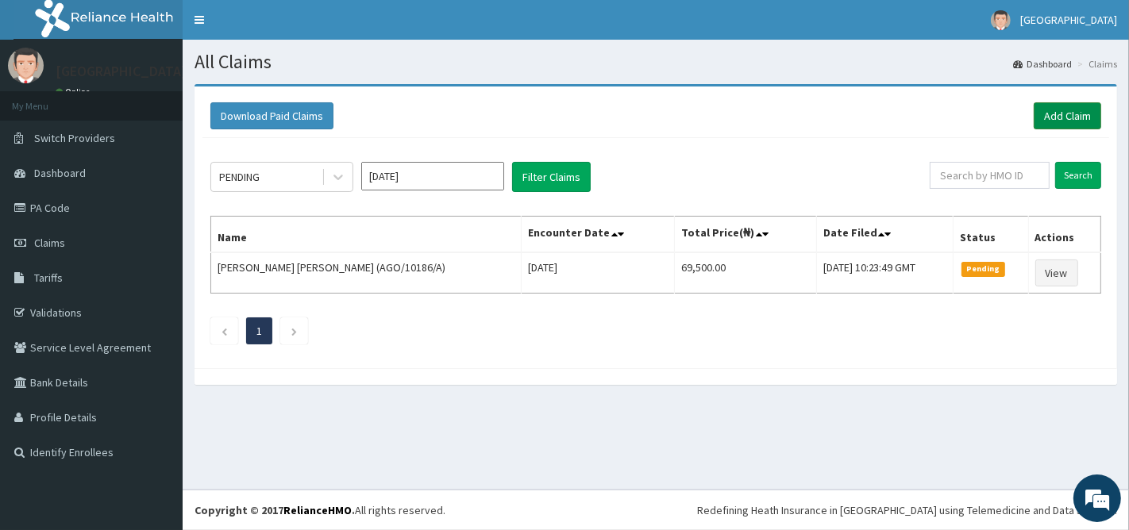
click at [1044, 116] on link "Add Claim" at bounding box center [1066, 115] width 67 height 27
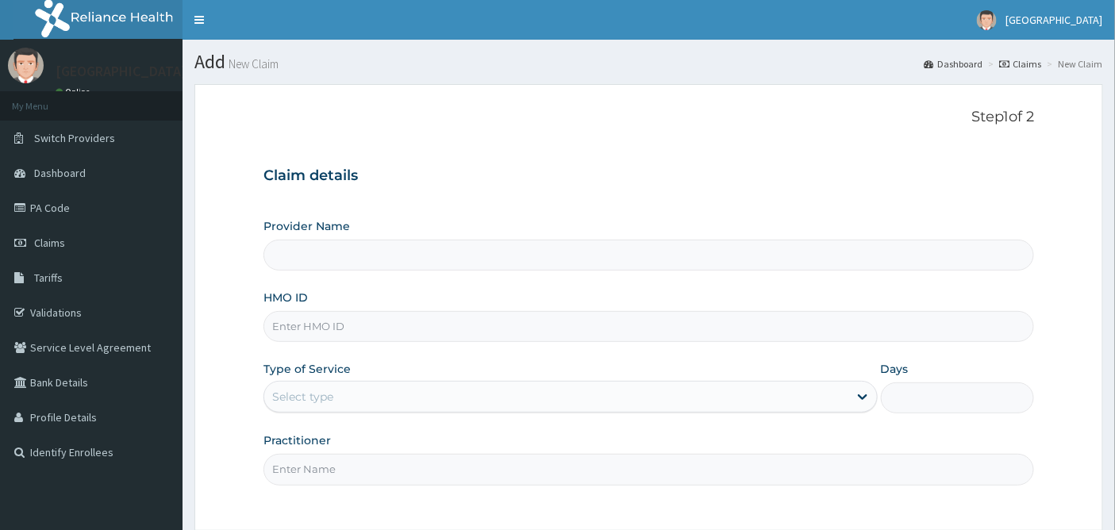
type input "Emel Hospital"
click at [299, 330] on input "HMO ID" at bounding box center [648, 326] width 771 height 31
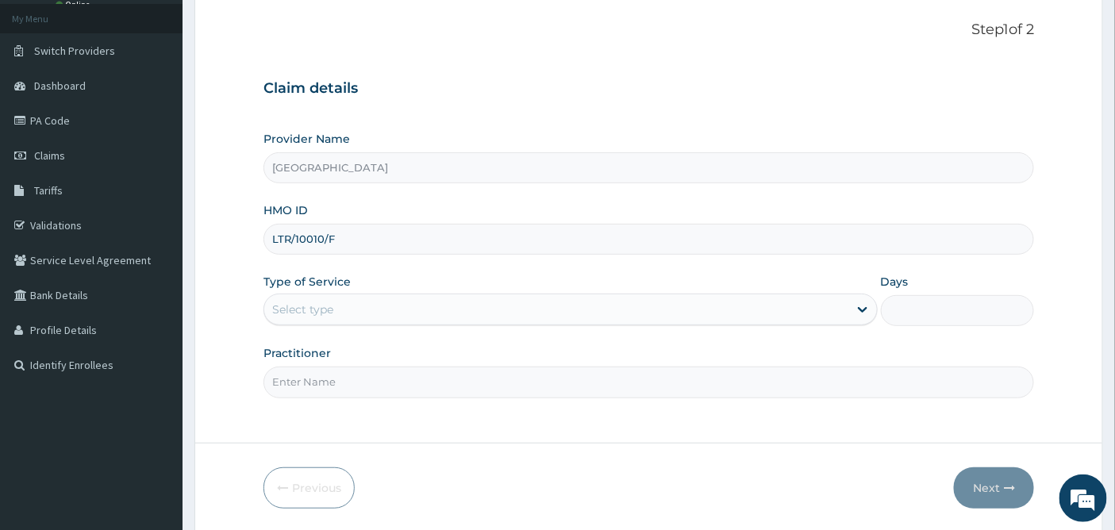
scroll to position [88, 0]
type input "LTR/10010/F"
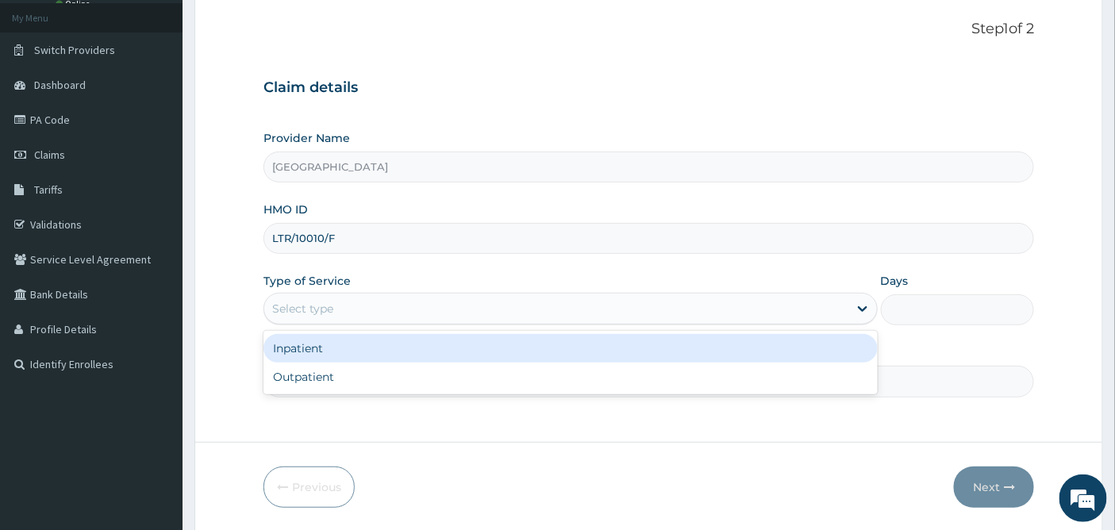
click at [329, 295] on div "Select type" at bounding box center [570, 309] width 614 height 32
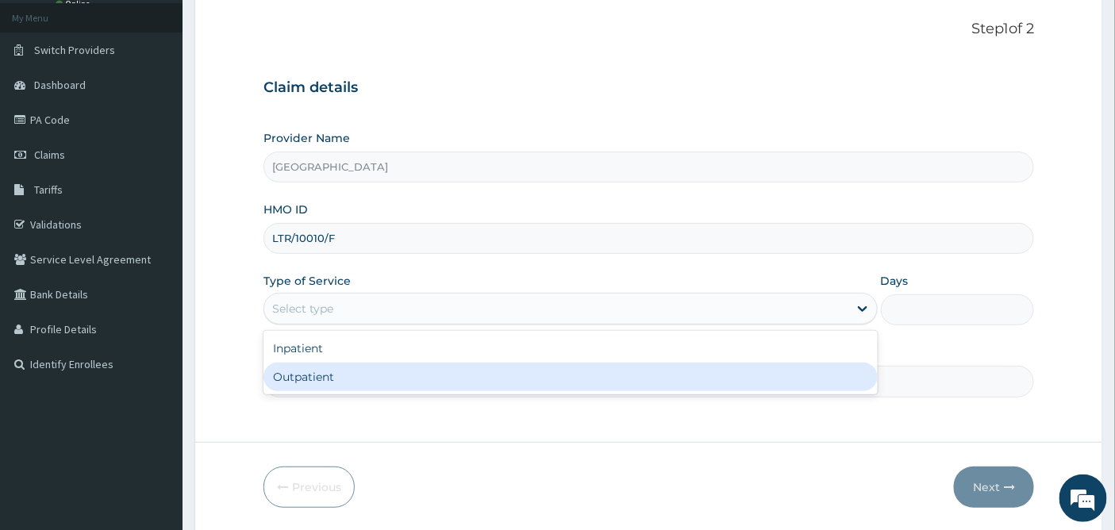
click at [298, 381] on div "Outpatient" at bounding box center [570, 377] width 614 height 29
type input "1"
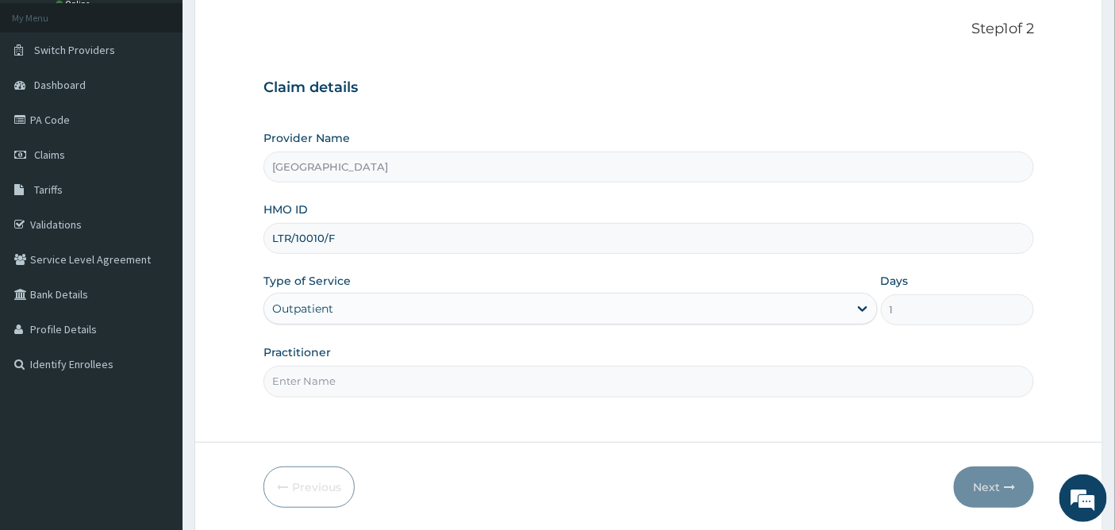
click at [298, 381] on input "Practitioner" at bounding box center [648, 381] width 771 height 31
type input "DR OKOH"
click at [985, 484] on button "Next" at bounding box center [994, 487] width 80 height 41
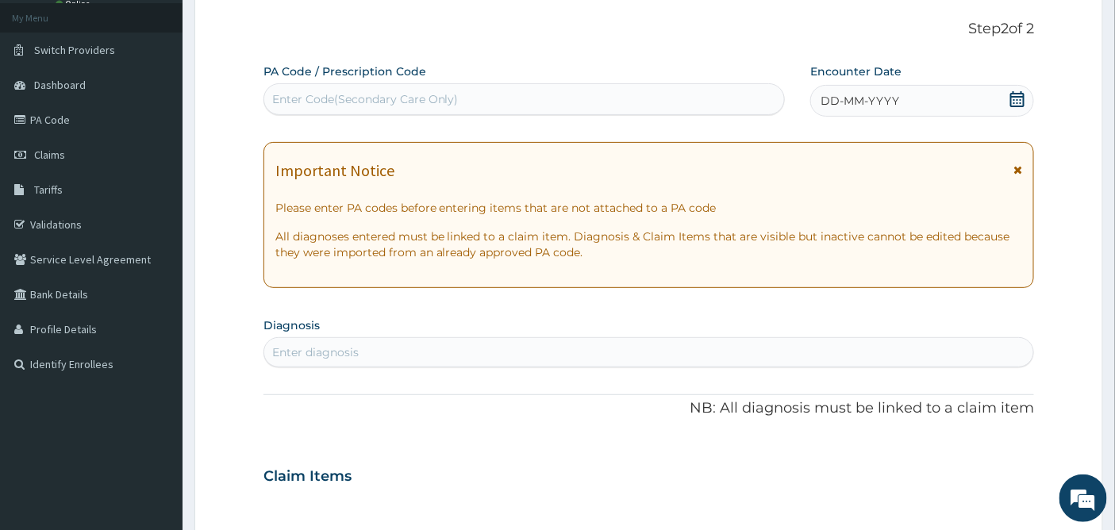
click at [281, 99] on div "Enter Code(Secondary Care Only)" at bounding box center [365, 99] width 187 height 16
paste input "PA/1148C9"
type input "PA/1148C9"
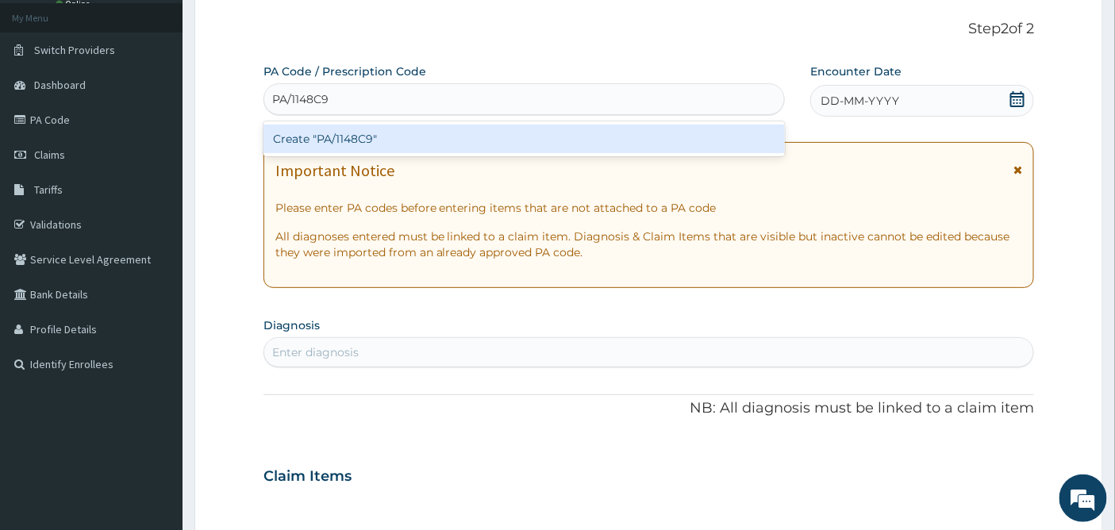
click at [356, 133] on div "Create "PA/1148C9"" at bounding box center [524, 139] width 522 height 29
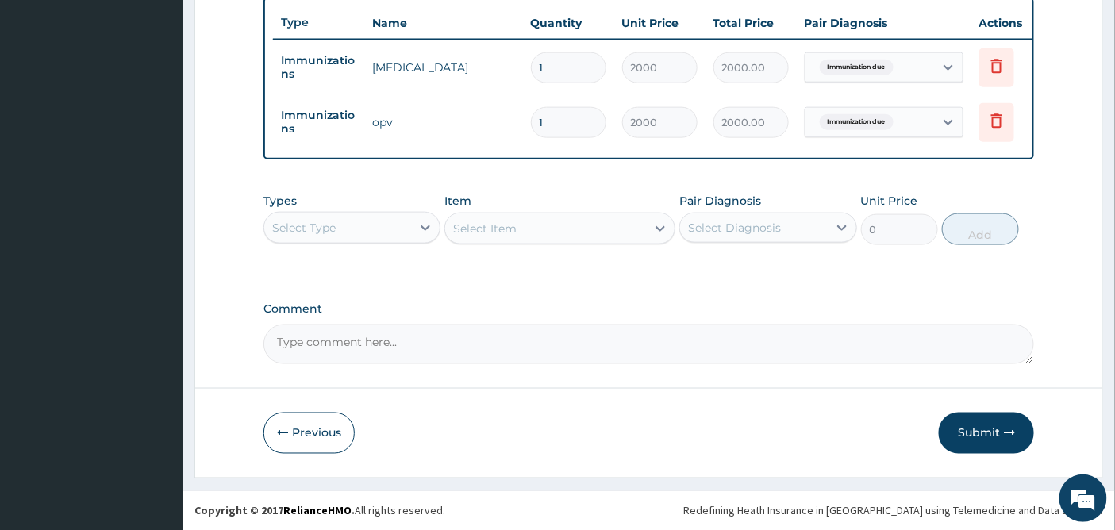
scroll to position [605, 0]
click at [973, 432] on button "Submit" at bounding box center [986, 432] width 95 height 41
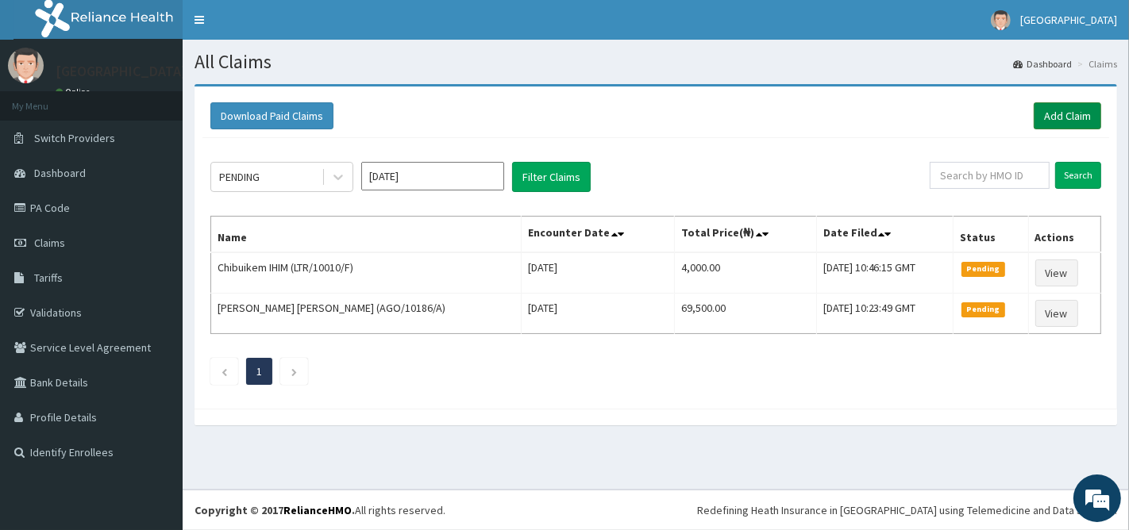
click at [1065, 109] on link "Add Claim" at bounding box center [1066, 115] width 67 height 27
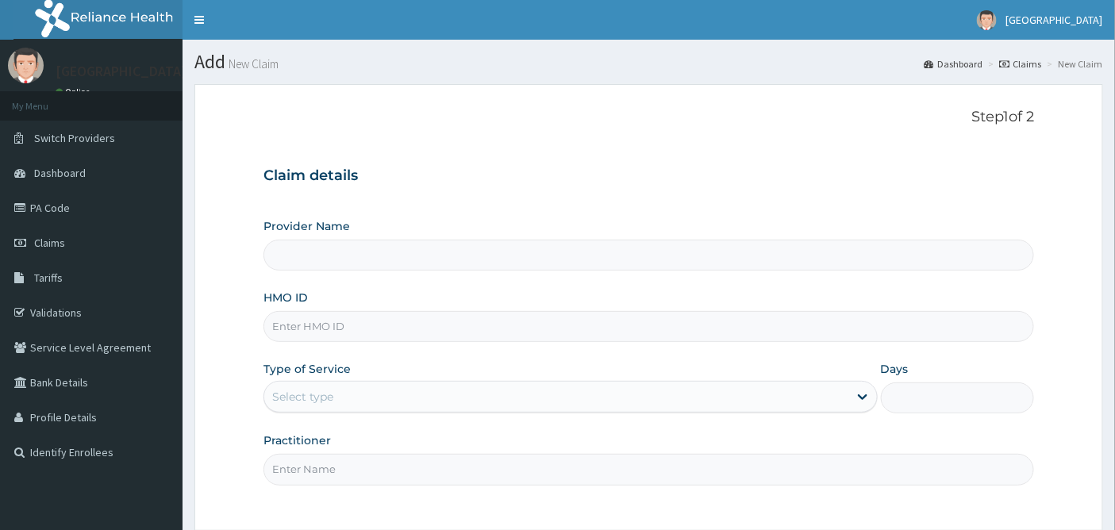
type input "[GEOGRAPHIC_DATA]"
click at [308, 325] on input "HMO ID" at bounding box center [648, 326] width 771 height 31
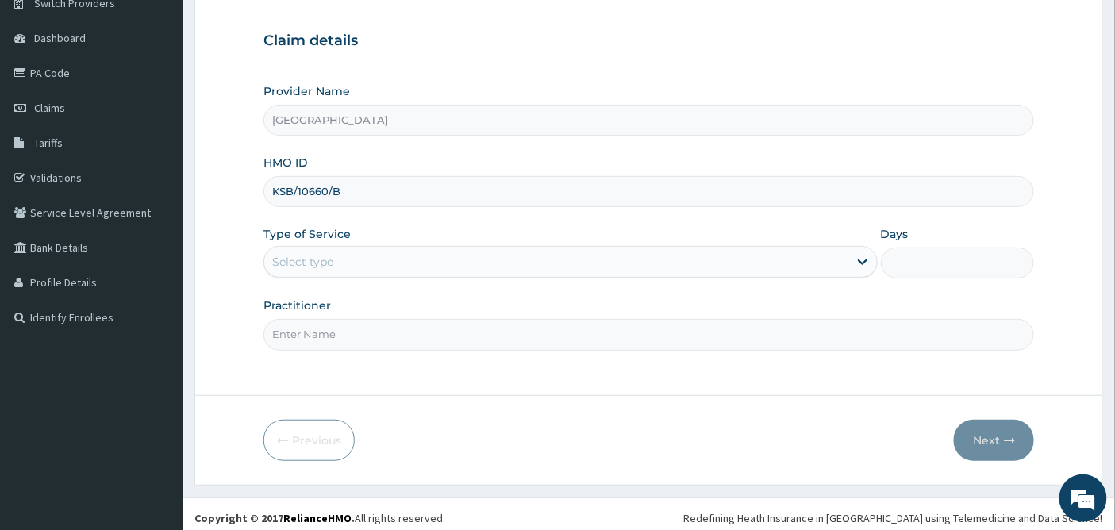
scroll to position [143, 0]
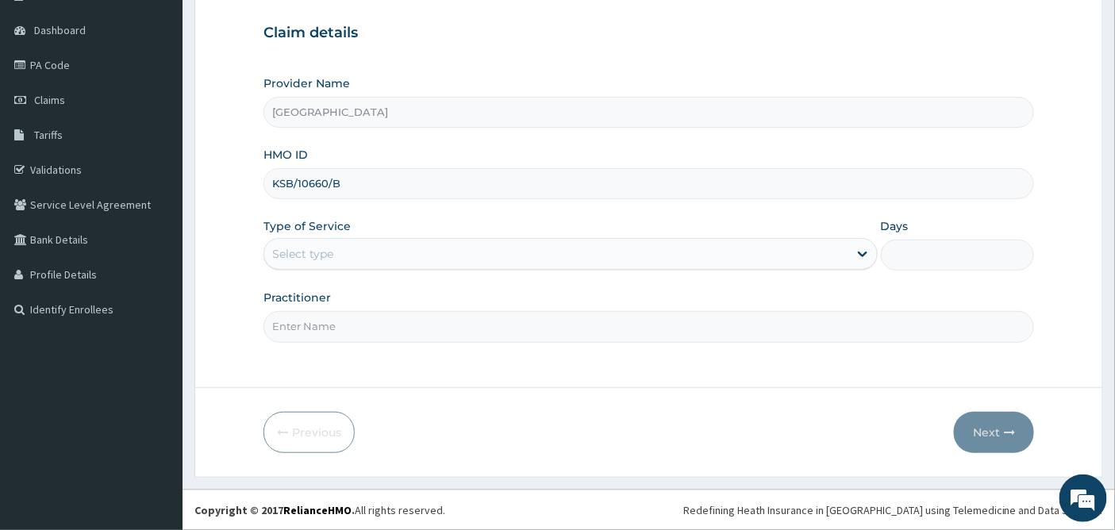
type input "KSB/10660/B"
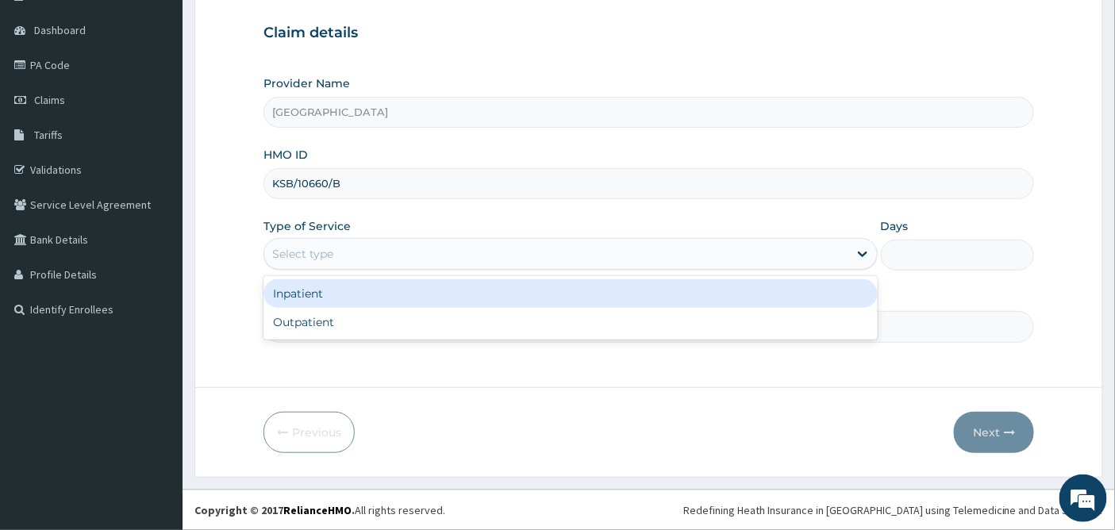
click at [304, 249] on div "Select type" at bounding box center [302, 254] width 61 height 16
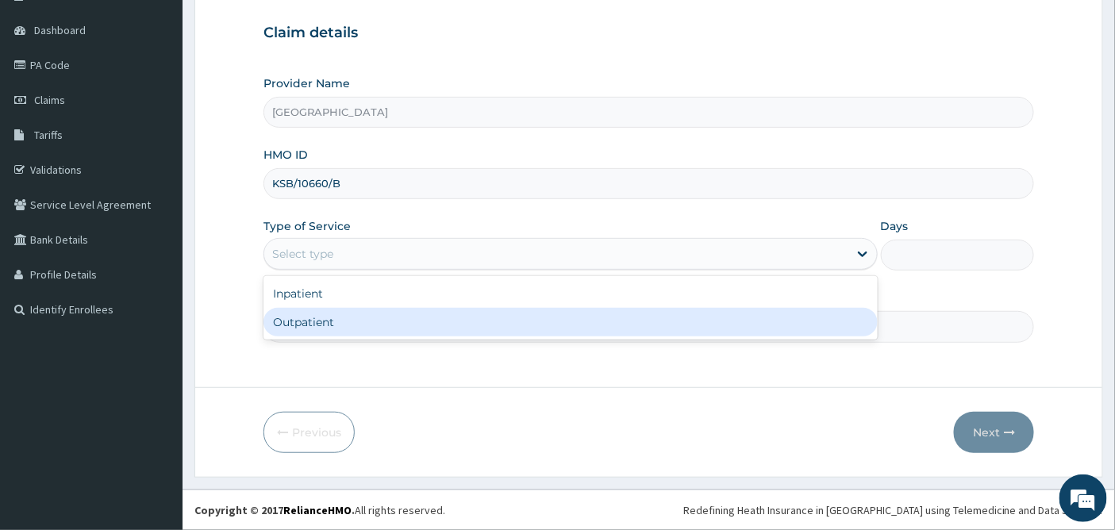
click at [305, 316] on div "Outpatient" at bounding box center [570, 322] width 614 height 29
type input "1"
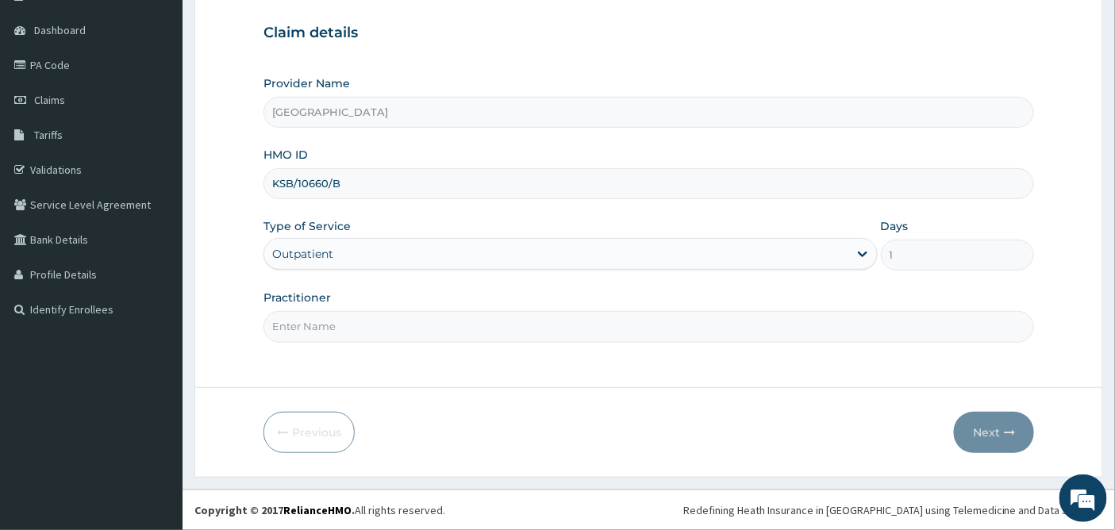
click at [298, 315] on input "Practitioner" at bounding box center [648, 326] width 771 height 31
type input "[PERSON_NAME]"
click at [982, 429] on button "Next" at bounding box center [994, 432] width 80 height 41
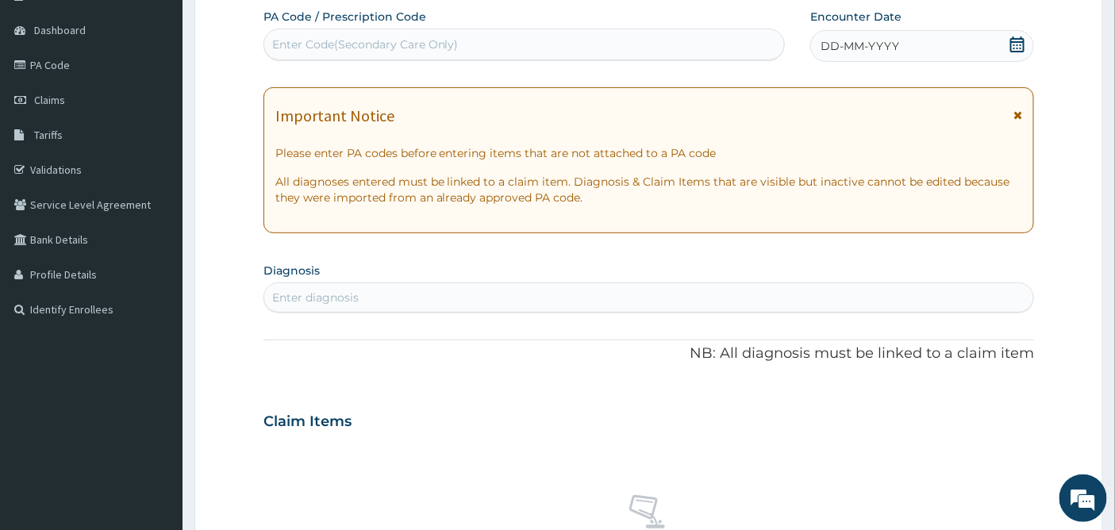
click at [352, 37] on div "Enter Code(Secondary Care Only)" at bounding box center [365, 45] width 187 height 16
paste input "PA/6556E1"
type input "PA/6556E1"
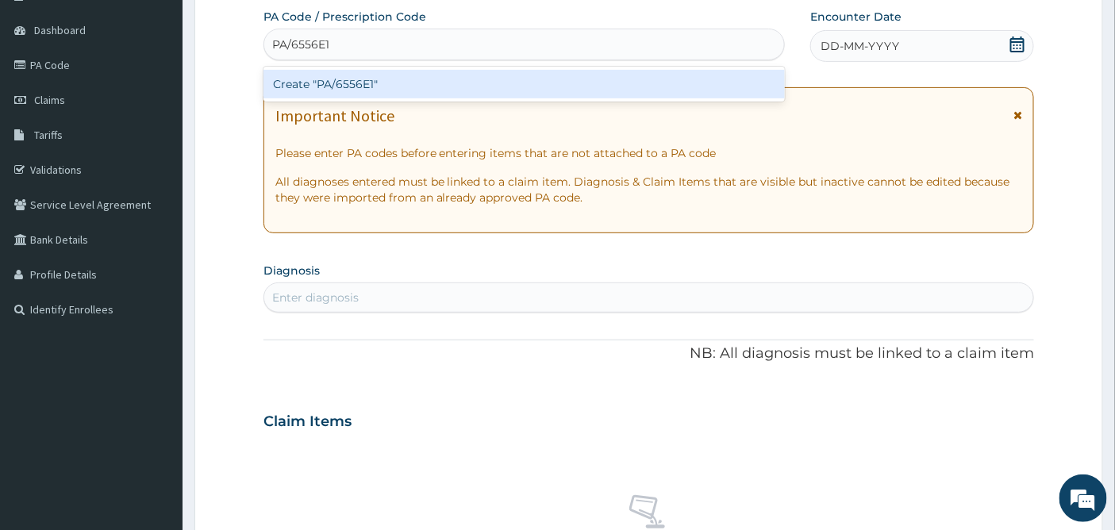
click at [363, 79] on div "Create "PA/6556E1"" at bounding box center [524, 84] width 522 height 29
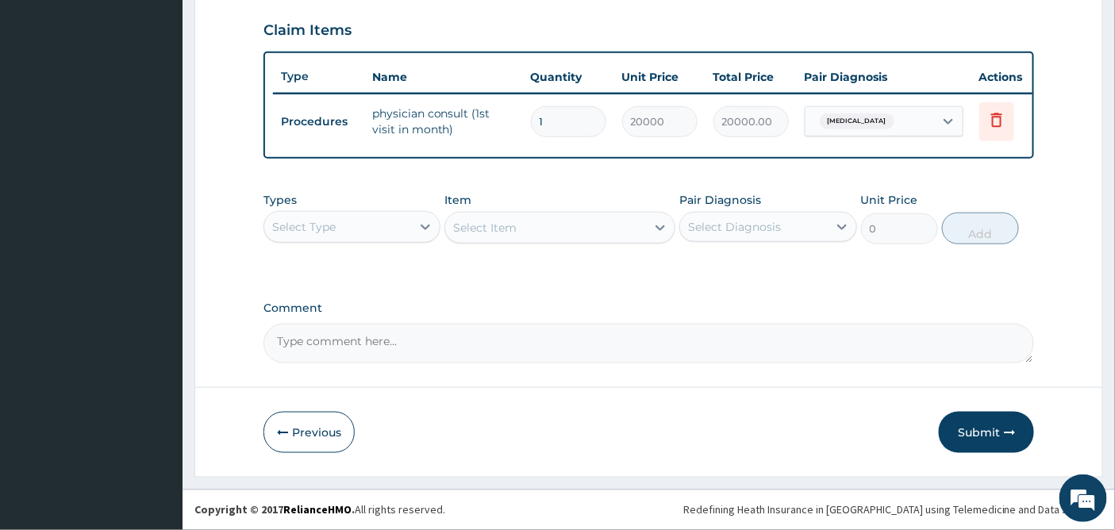
scroll to position [550, 0]
click at [980, 430] on button "Submit" at bounding box center [986, 432] width 95 height 41
